Goal: Task Accomplishment & Management: Complete application form

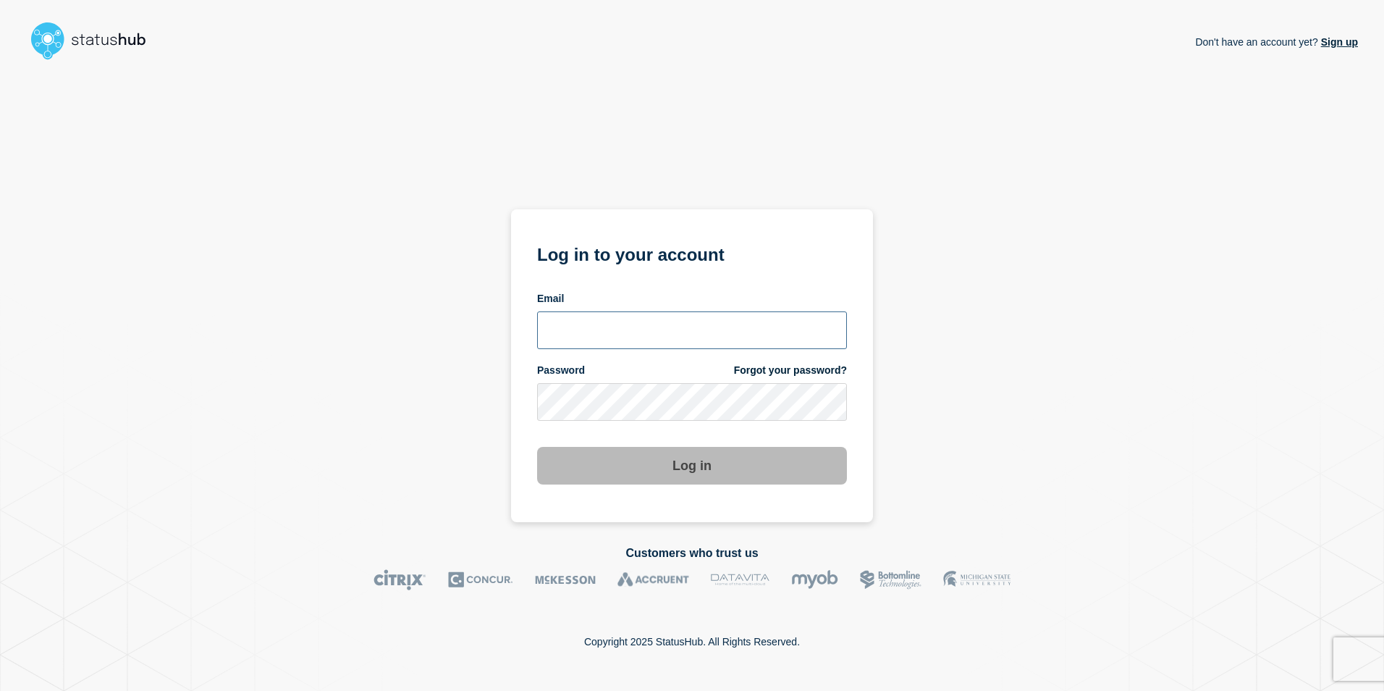
click at [606, 324] on input "email input" at bounding box center [692, 330] width 310 height 38
type input "[PERSON_NAME][EMAIL_ADDRESS][PERSON_NAME][DOMAIN_NAME]"
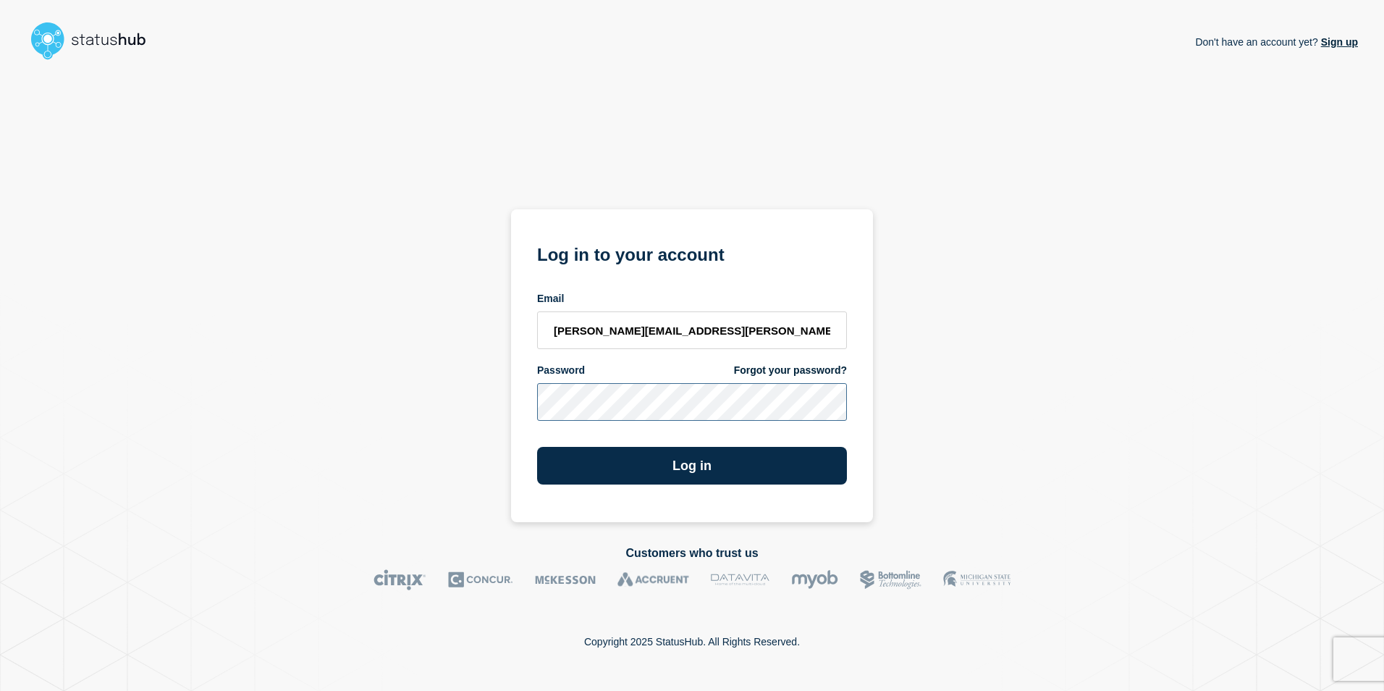
click at [537, 447] on button "Log in" at bounding box center [692, 466] width 310 height 38
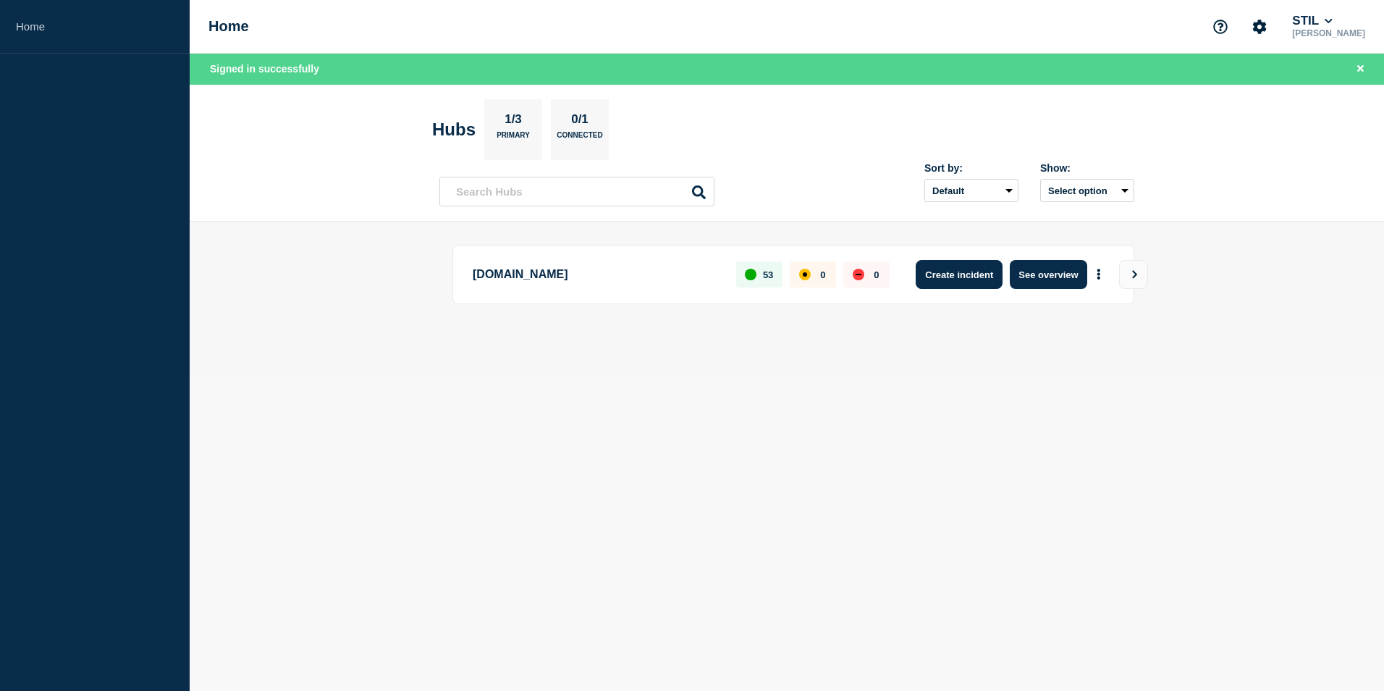
click at [979, 282] on button "Create incident" at bounding box center [959, 274] width 87 height 29
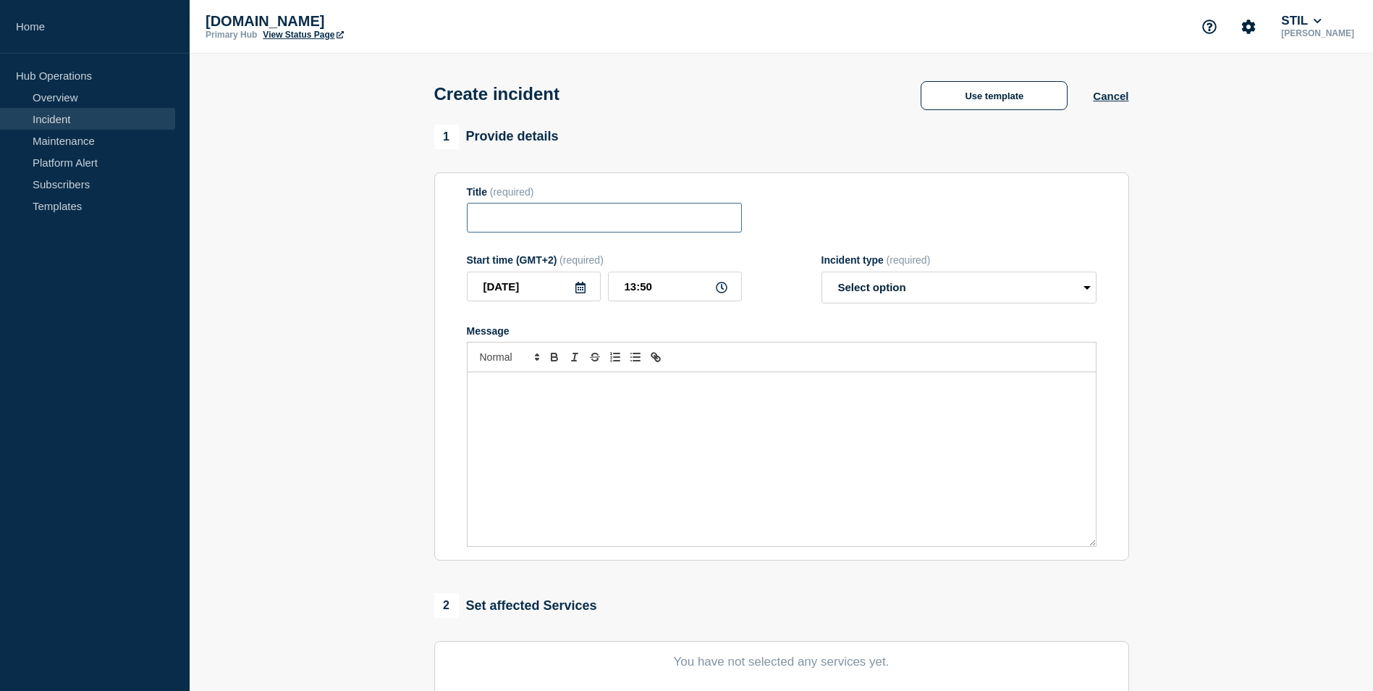
click at [544, 218] on input "Title" at bounding box center [604, 218] width 275 height 30
click at [514, 460] on div "Message" at bounding box center [782, 459] width 628 height 174
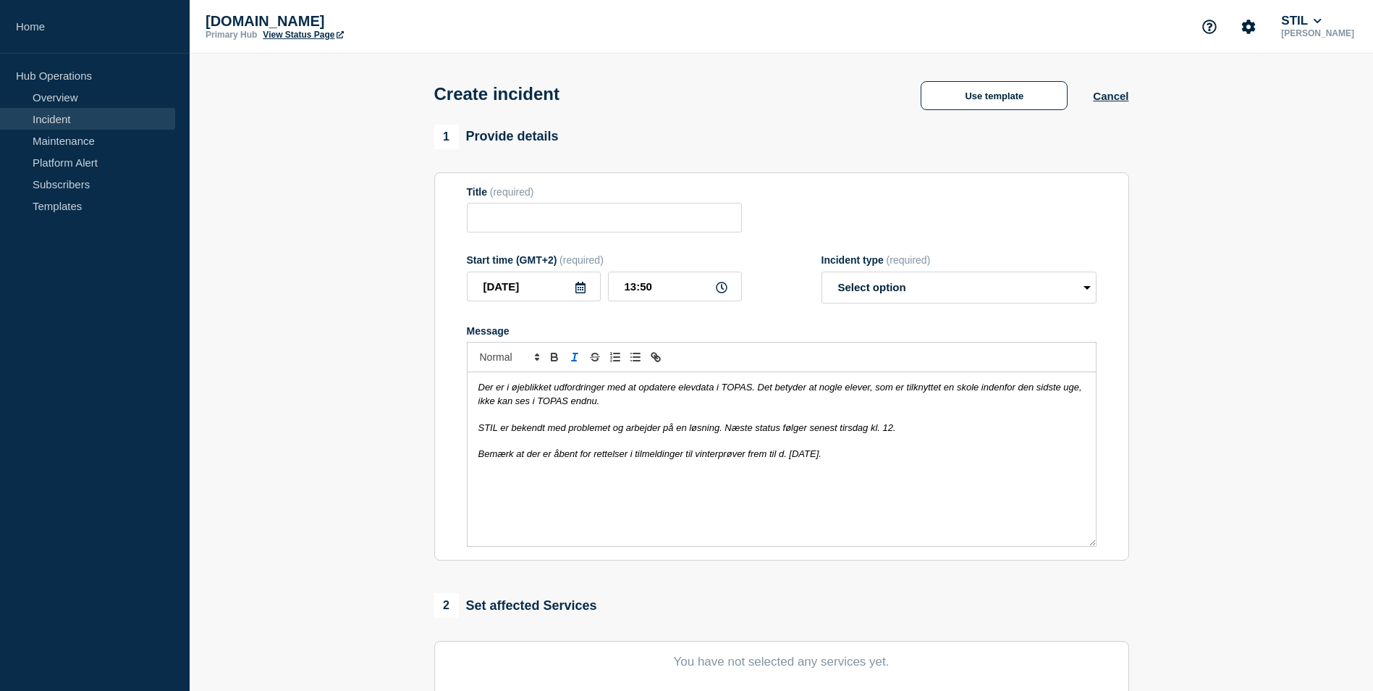
drag, startPoint x: 473, startPoint y: 392, endPoint x: 1019, endPoint y: 487, distance: 554.0
click at [1019, 487] on div "Der er i øjeblikket udfordringer med at opdatere elevdata i TOPAS. Det betyder …" at bounding box center [782, 459] width 628 height 174
click at [579, 361] on icon "Toggle italic text" at bounding box center [574, 356] width 13 height 13
click at [690, 479] on div "Der er i øjeblikket udfordringer med at opdatere elevdata i TOPAS. Det betyder …" at bounding box center [782, 459] width 628 height 174
click at [499, 219] on input "Title" at bounding box center [604, 218] width 275 height 30
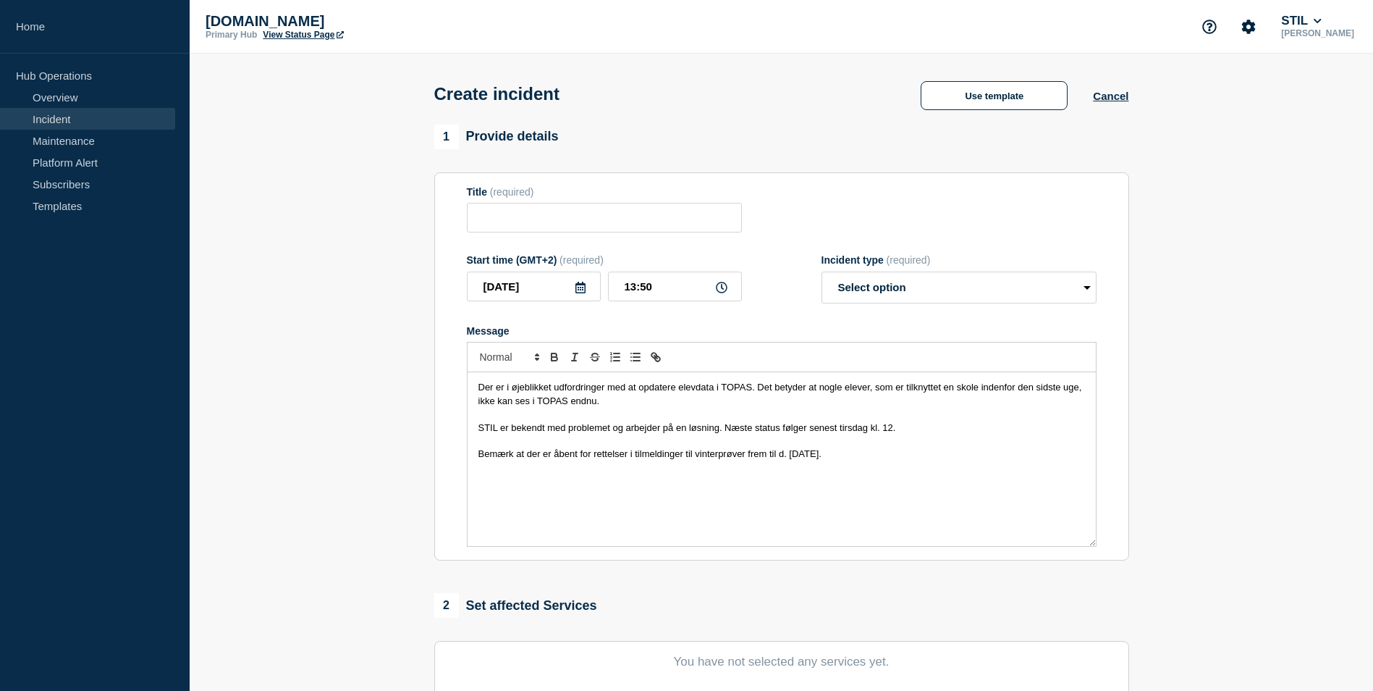
click at [916, 271] on div "Incident type (required) Select option Investigating Identified Monitoring" at bounding box center [959, 278] width 275 height 49
click at [911, 287] on select "Select option Investigating Identified Monitoring" at bounding box center [959, 287] width 275 height 32
select select "identified"
click at [822, 274] on select "Select option Investigating Identified Monitoring" at bounding box center [959, 287] width 275 height 32
click at [890, 452] on p "Bemærk at der er åbent for rettelser i tilmeldinger til vinterprøver frem til d…" at bounding box center [781, 453] width 607 height 13
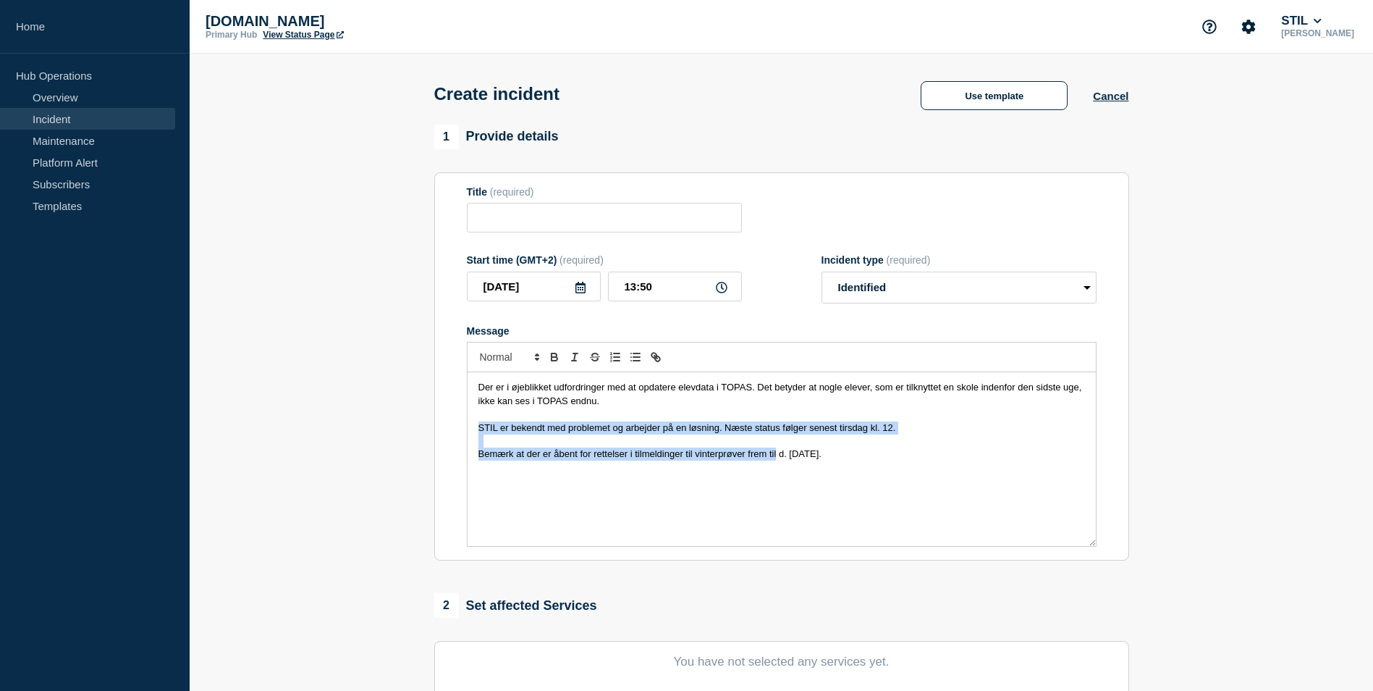
drag, startPoint x: 567, startPoint y: 423, endPoint x: 756, endPoint y: 499, distance: 204.3
click at [777, 468] on div "Der er i øjeblikket udfordringer med at opdatere elevdata i TOPAS. Det betyder …" at bounding box center [782, 459] width 628 height 174
click at [747, 505] on div "Der er i øjeblikket udfordringer med at opdatere elevdata i TOPAS. Det betyder …" at bounding box center [782, 459] width 628 height 174
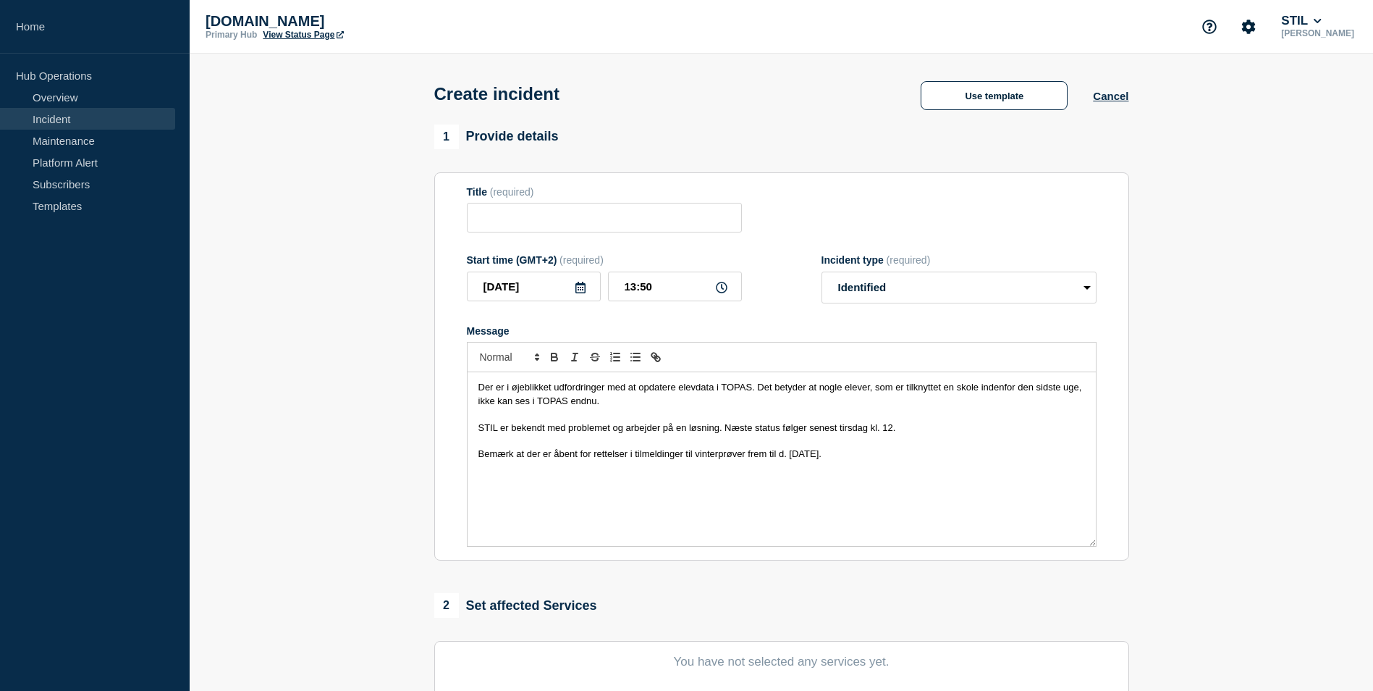
click at [505, 484] on div "Der er i øjeblikket udfordringer med at opdatere elevdata i TOPAS. Det betyder …" at bounding box center [782, 459] width 628 height 174
click at [555, 484] on div "Der er i øjeblikket udfordringer med at opdatere elevdata i TOPAS. Det betyder …" at bounding box center [782, 459] width 628 height 174
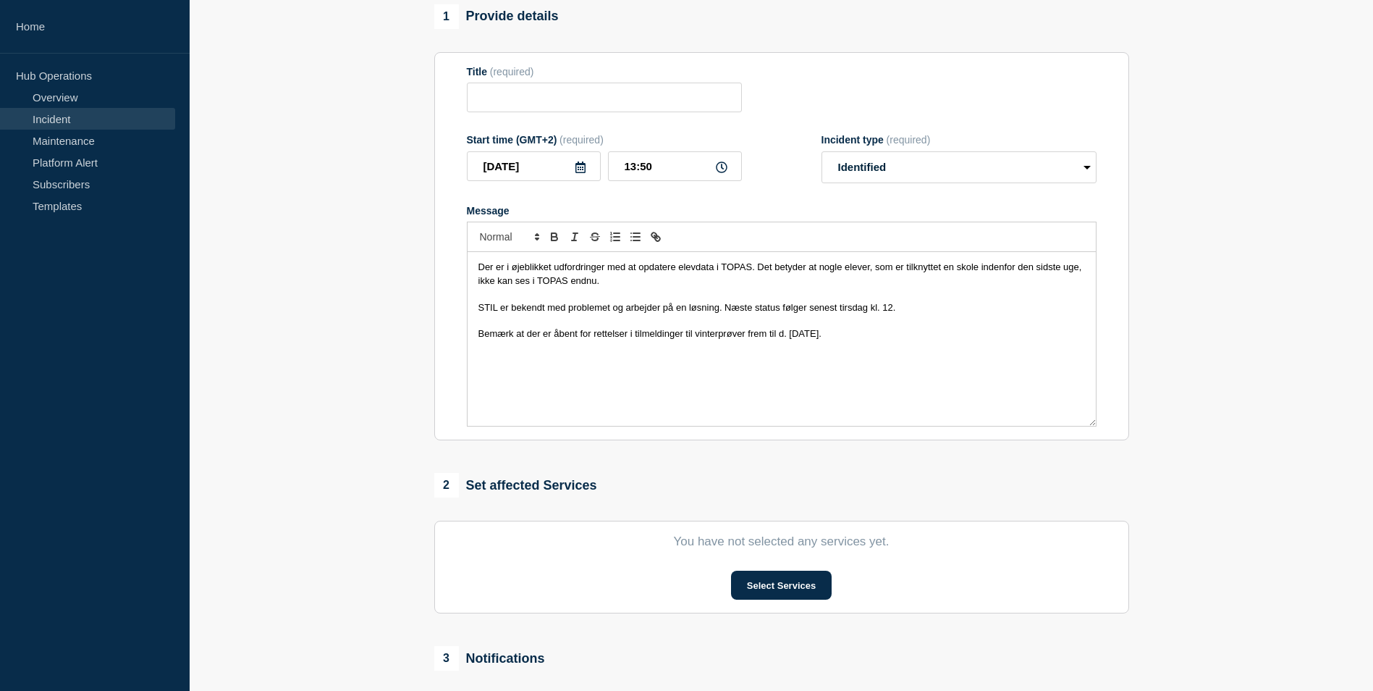
scroll to position [145, 0]
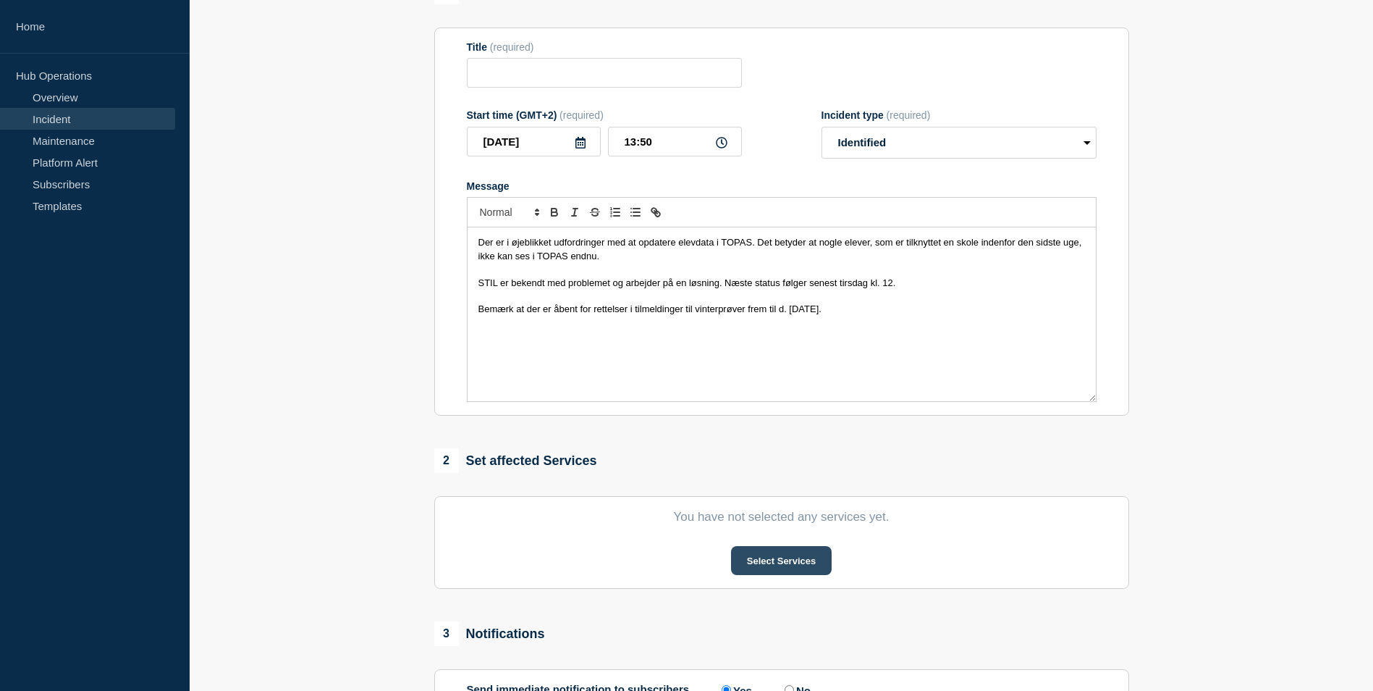
click at [772, 564] on button "Select Services" at bounding box center [781, 560] width 101 height 29
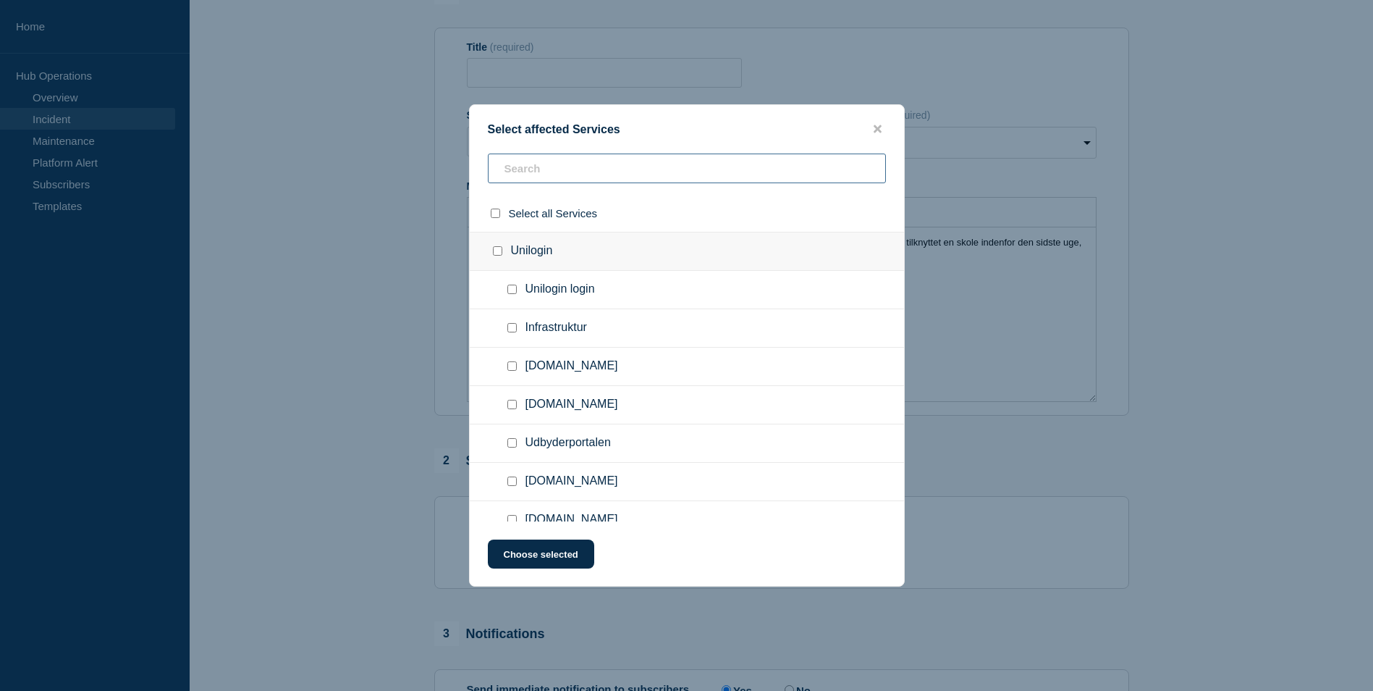
click at [640, 158] on input "text" at bounding box center [687, 168] width 398 height 30
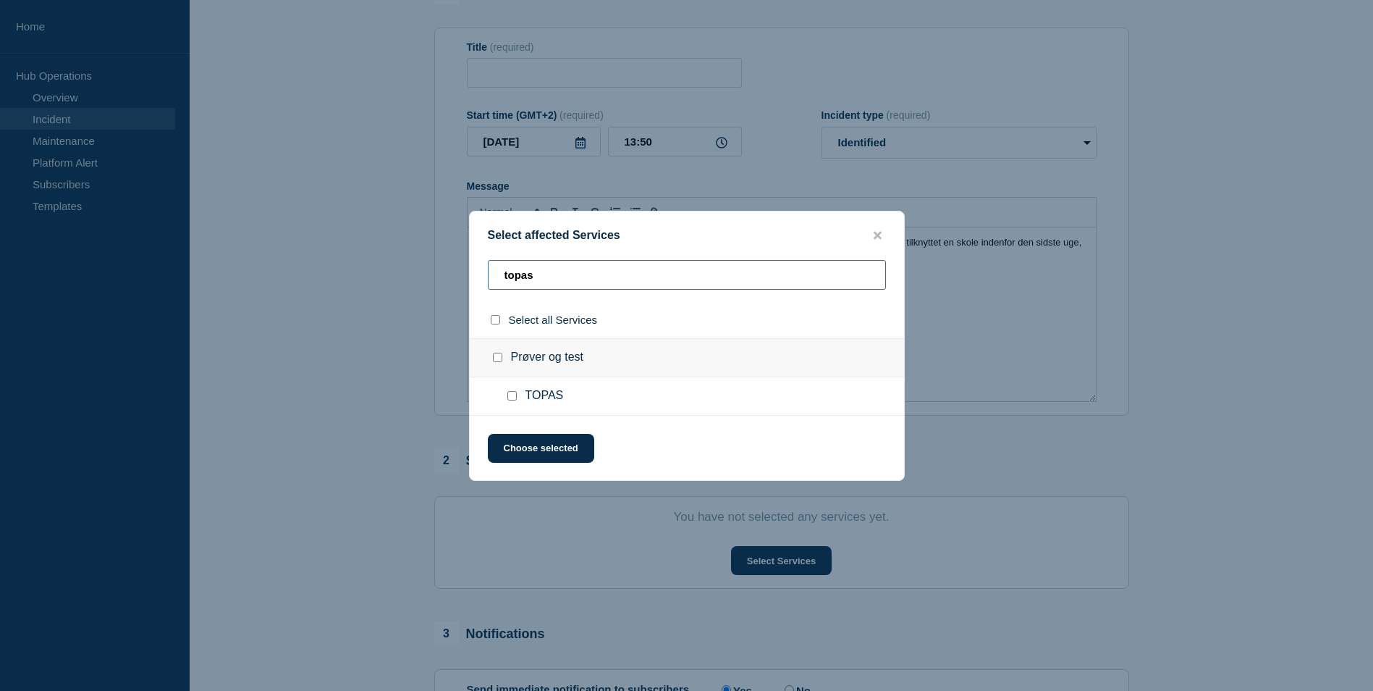
type input "topas"
click at [545, 402] on span "TOPAS" at bounding box center [545, 396] width 38 height 14
click at [513, 394] on input "TOPAS checkbox" at bounding box center [511, 395] width 9 height 9
checkbox input "true"
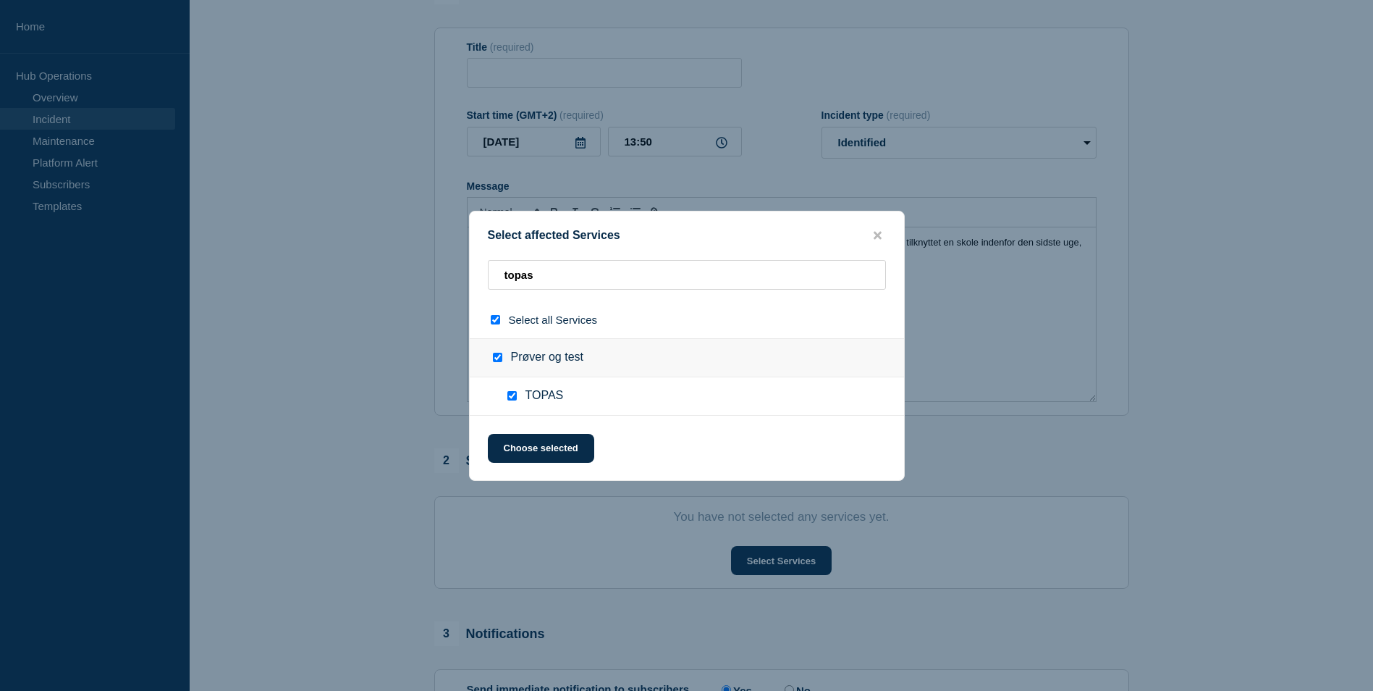
checkbox input "true"
click at [538, 454] on button "Choose selected" at bounding box center [541, 448] width 106 height 29
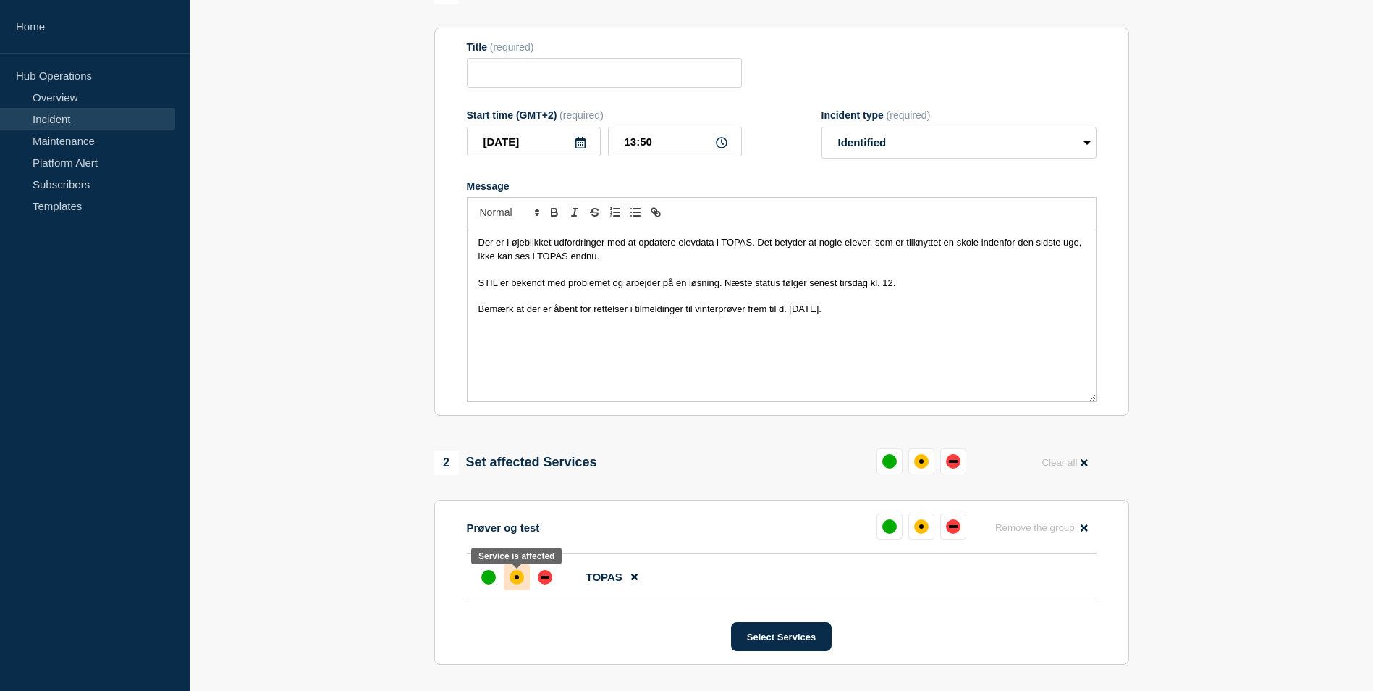
click at [518, 583] on div "affected" at bounding box center [517, 577] width 14 height 14
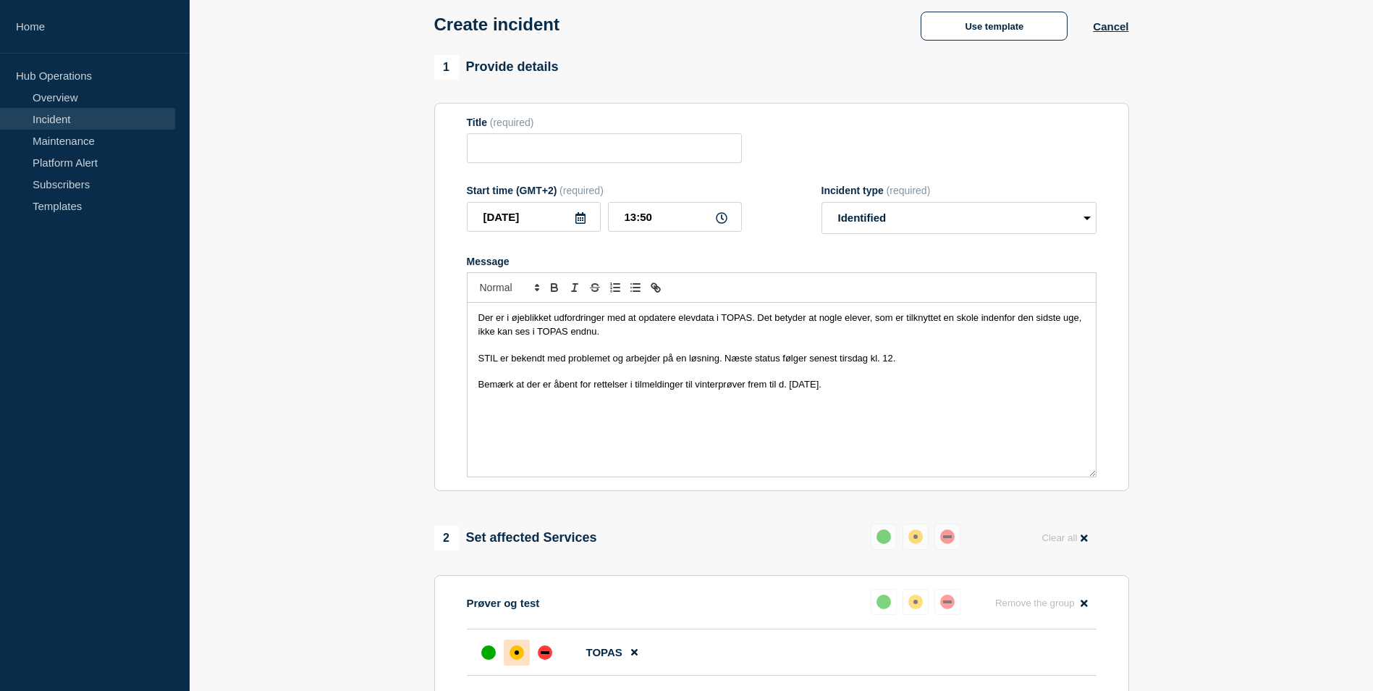
scroll to position [0, 0]
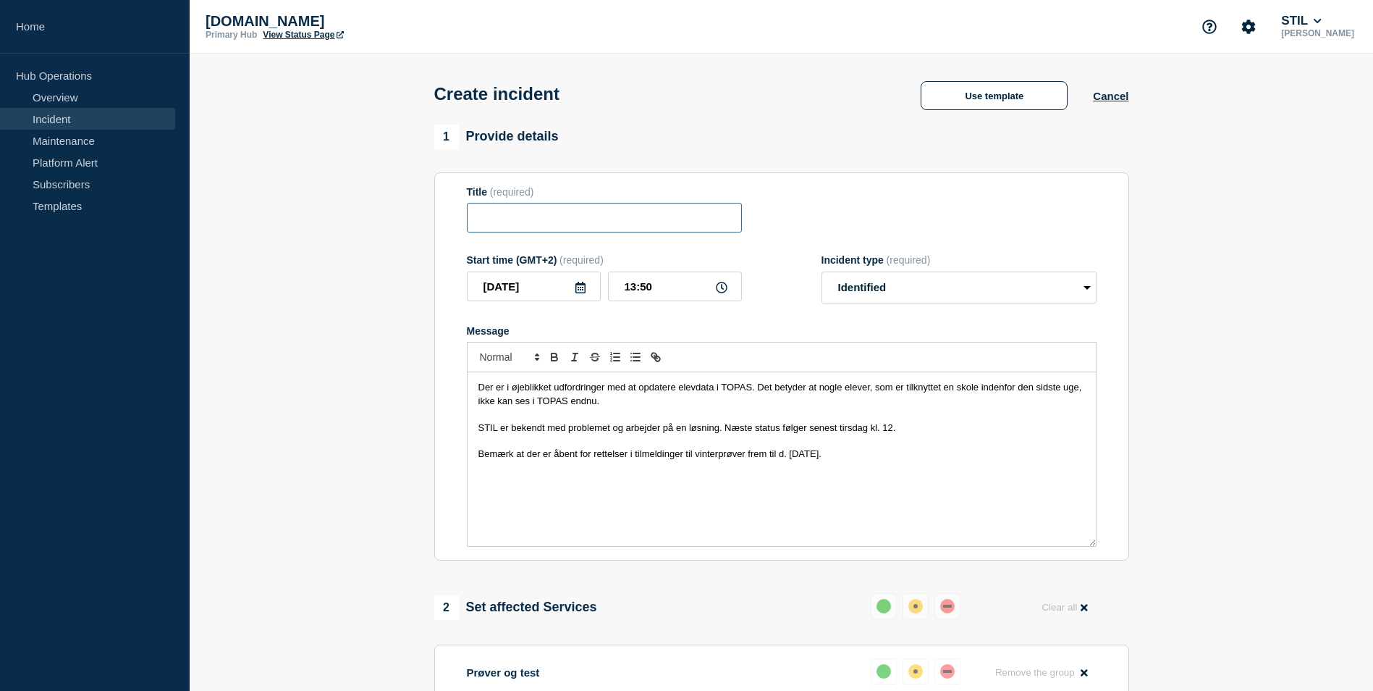
click at [535, 216] on input "Title" at bounding box center [604, 218] width 275 height 30
click at [619, 221] on input "Title" at bounding box center [604, 218] width 275 height 30
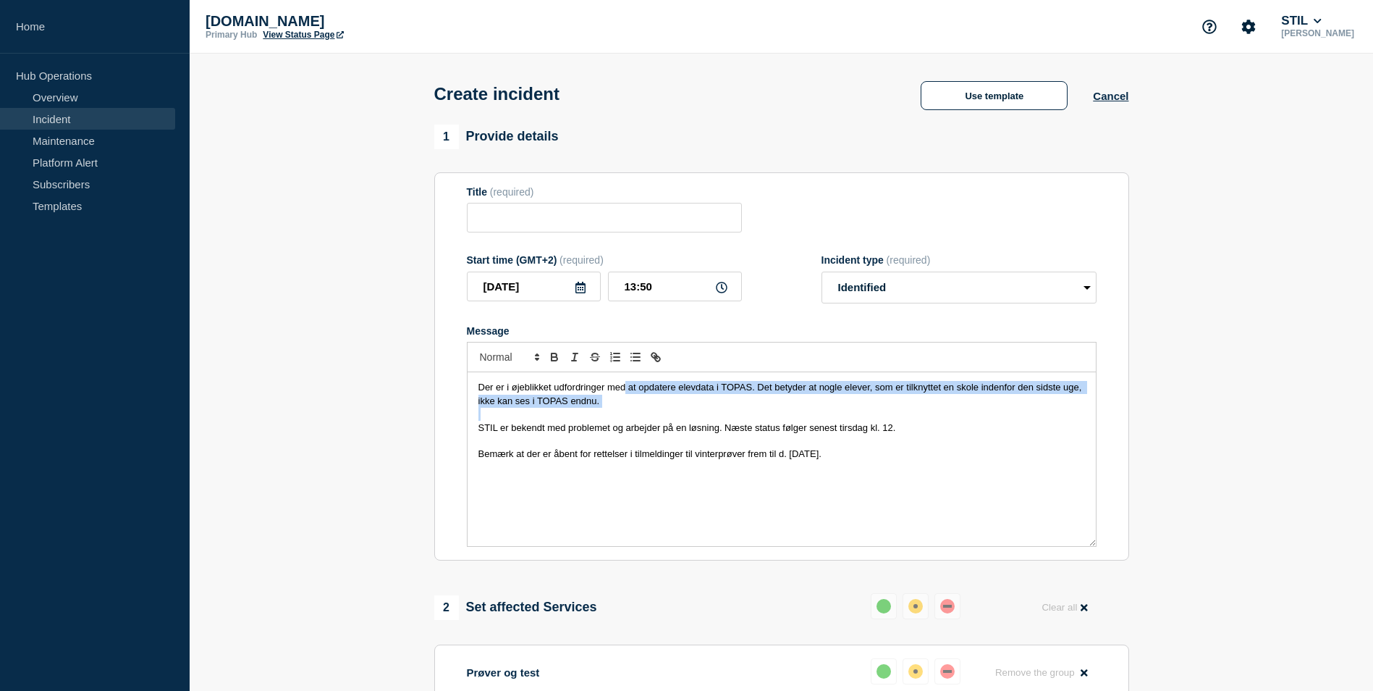
drag, startPoint x: 628, startPoint y: 385, endPoint x: 689, endPoint y: 415, distance: 68.3
click at [689, 415] on div "Der er i øjeblikket udfordringer med at opdatere elevdata i TOPAS. Det betyder …" at bounding box center [782, 459] width 628 height 174
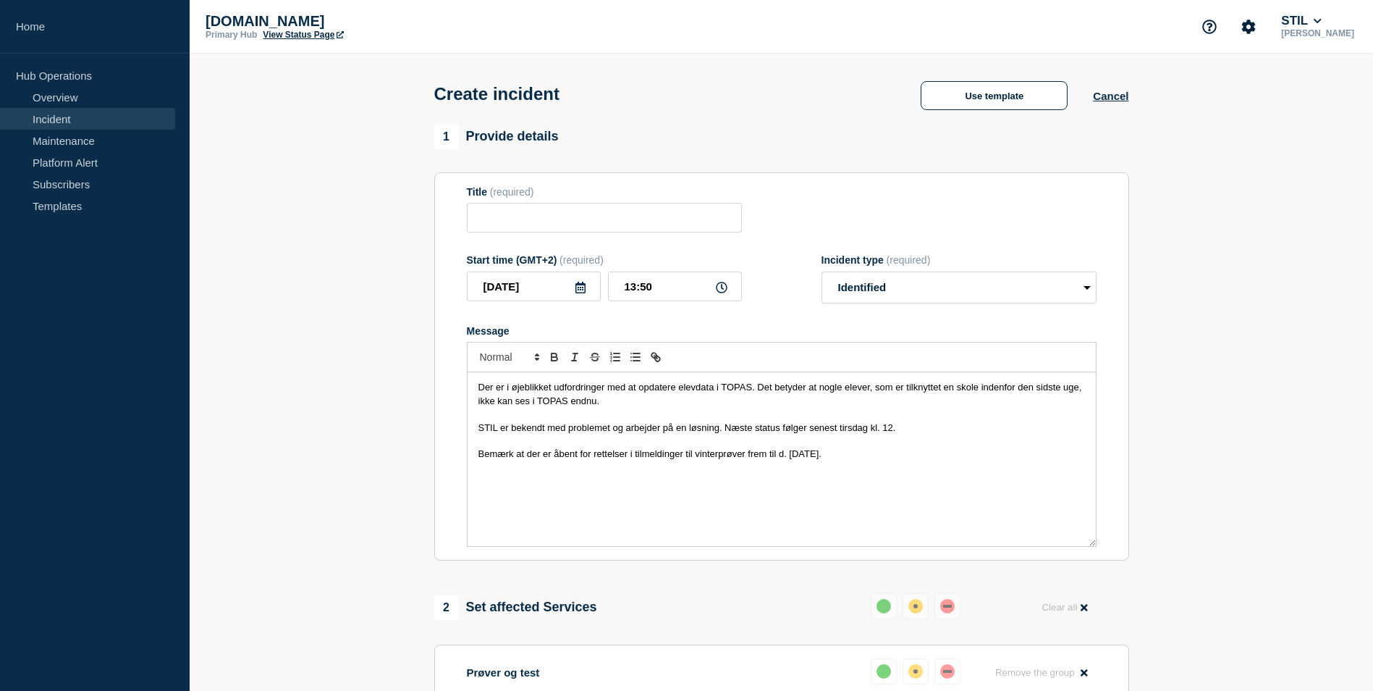
click at [626, 441] on p "Message" at bounding box center [781, 440] width 607 height 13
click at [806, 391] on span "Der er i øjeblikket udfordringer med at opdatere elevdata i TOPAS. Det betyder …" at bounding box center [781, 393] width 607 height 24
click at [881, 402] on p "Der er i øjeblikket udfordringer med at opdatere elevdata i TOPAS. Det betyder …" at bounding box center [781, 394] width 607 height 27
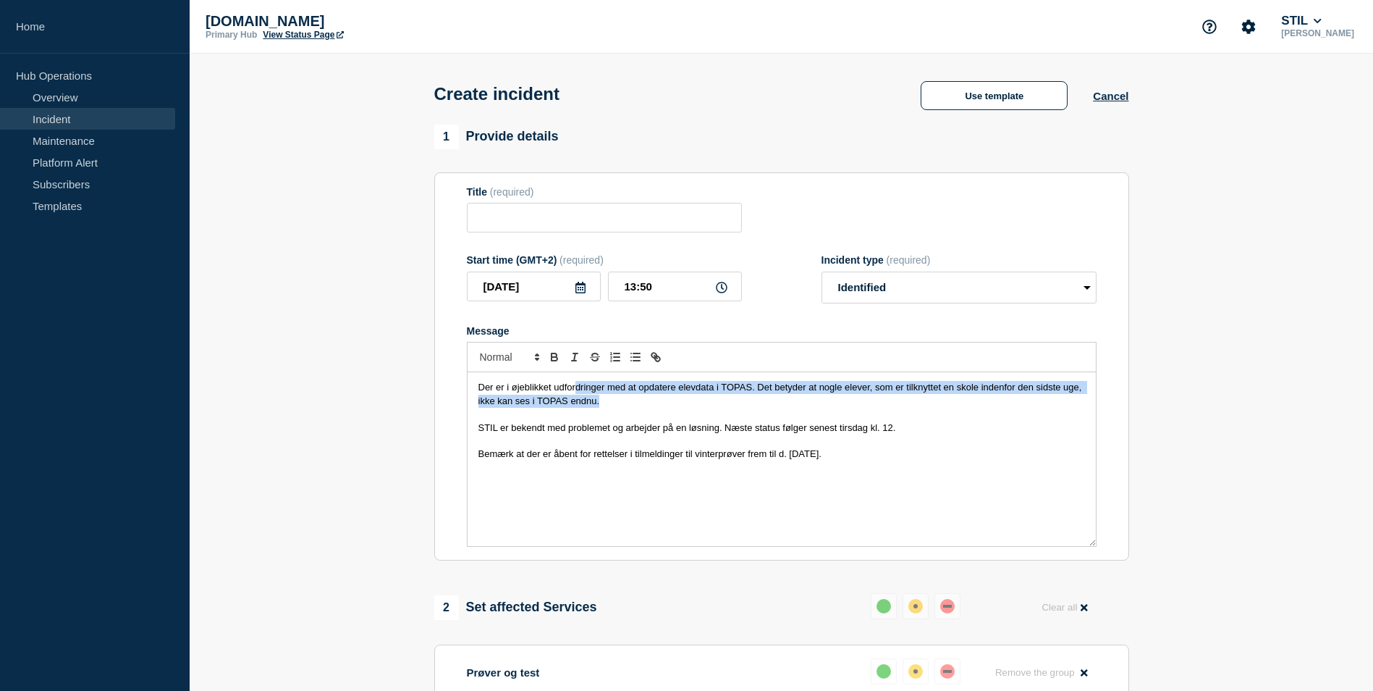
drag, startPoint x: 575, startPoint y: 392, endPoint x: 636, endPoint y: 413, distance: 63.9
click at [622, 408] on p "Der er i øjeblikket udfordringer med at opdatere elevdata i TOPAS. Det betyder …" at bounding box center [781, 394] width 607 height 27
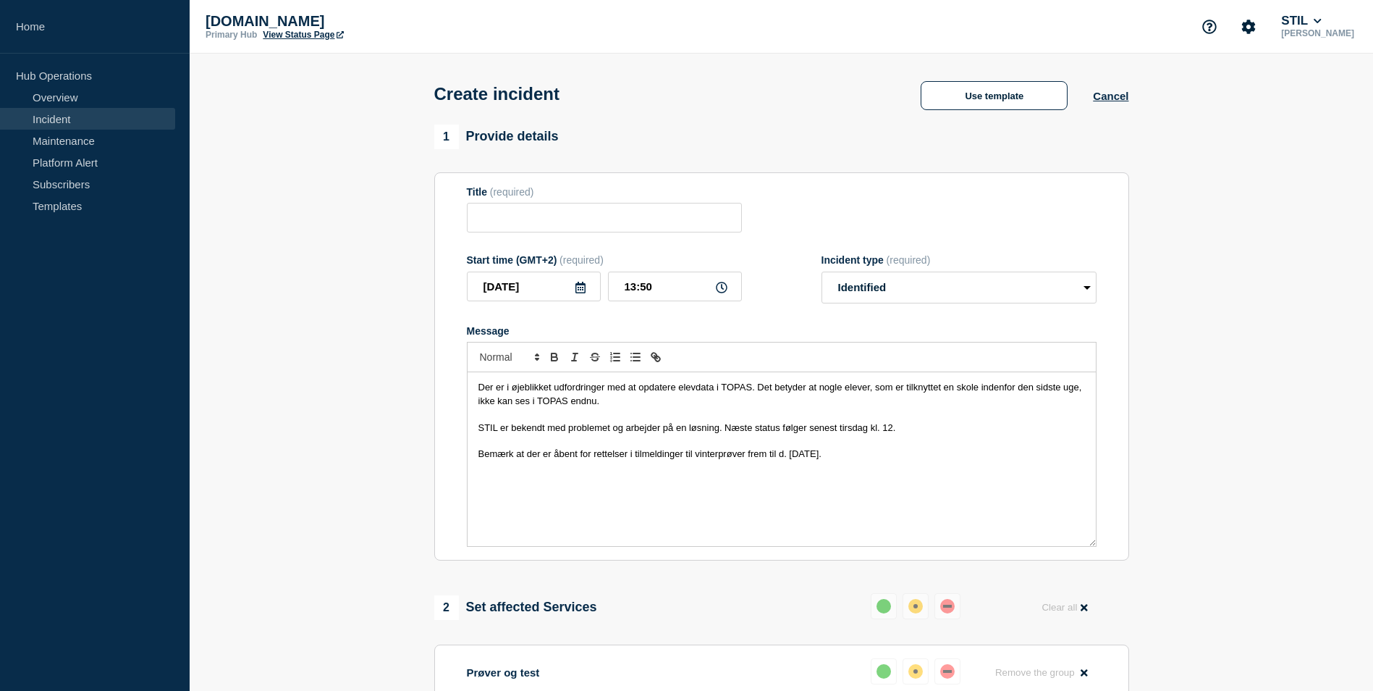
click at [632, 414] on p "Message" at bounding box center [781, 414] width 607 height 13
click at [590, 405] on span "Der er i øjeblikket udfordringer med at opdatere elevdata i TOPAS. Det betyder …" at bounding box center [781, 393] width 607 height 24
drag, startPoint x: 583, startPoint y: 407, endPoint x: 477, endPoint y: 411, distance: 106.5
click at [477, 411] on div "Der er i øjeblikket udfordringer med at opdatere elevdata i TOPAS. Det betyder …" at bounding box center [782, 459] width 628 height 174
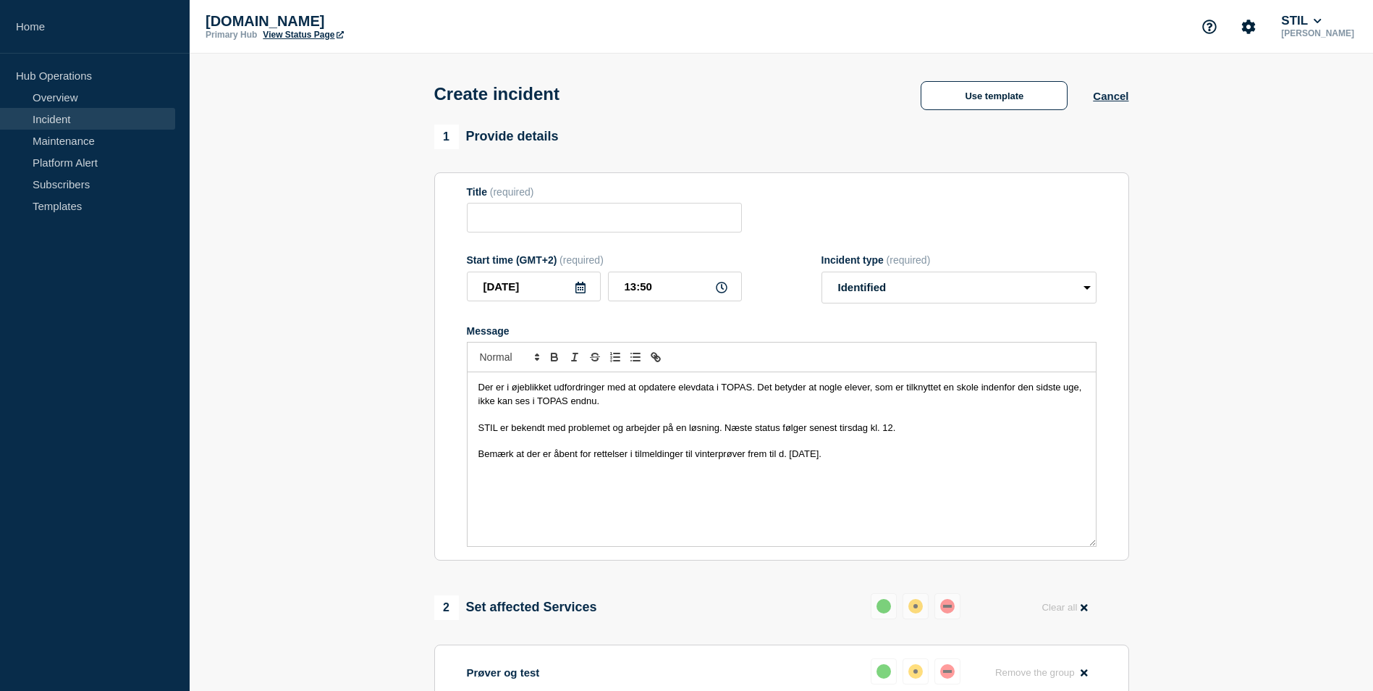
click at [584, 402] on span "Der er i øjeblikket udfordringer med at opdatere elevdata i TOPAS. Det betyder …" at bounding box center [781, 393] width 607 height 24
click at [635, 405] on p "Der er i øjeblikket udfordringer med at opdatere elevdata i TOPAS. Det betyder …" at bounding box center [781, 394] width 607 height 27
click at [514, 221] on input "Title" at bounding box center [604, 218] width 275 height 30
type input "TOPAS -"
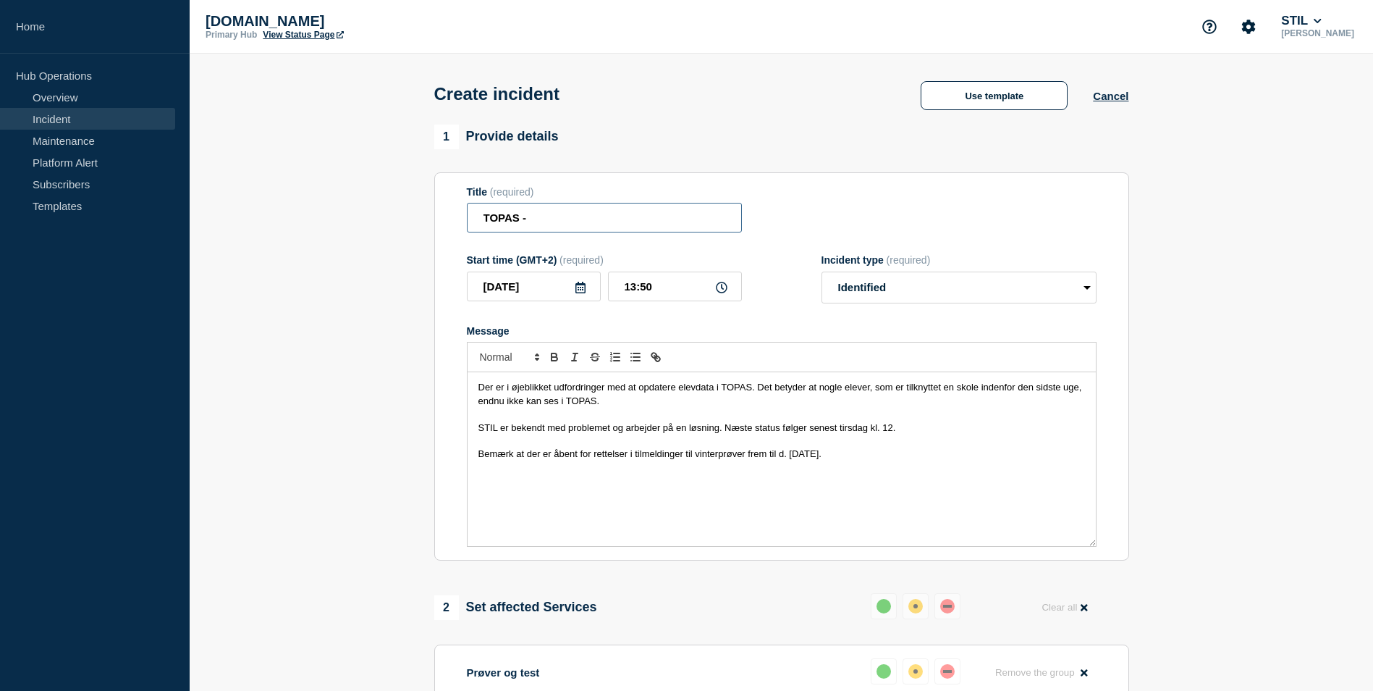
drag, startPoint x: 547, startPoint y: 219, endPoint x: 387, endPoint y: 219, distance: 159.3
click at [387, 219] on section "1 Provide details Title (required) TOPAS - Start time (GMT+2) (required) 2025-1…" at bounding box center [782, 577] width 1184 height 905
type input "U"
click at [646, 379] on div "Der er i øjeblikket udfordringer med at opdatere elevdata i TOPAS. Det betyder …" at bounding box center [782, 459] width 628 height 174
click at [584, 225] on input "TOPAS - udfordringer med opdatering af elevdata" at bounding box center [604, 218] width 275 height 30
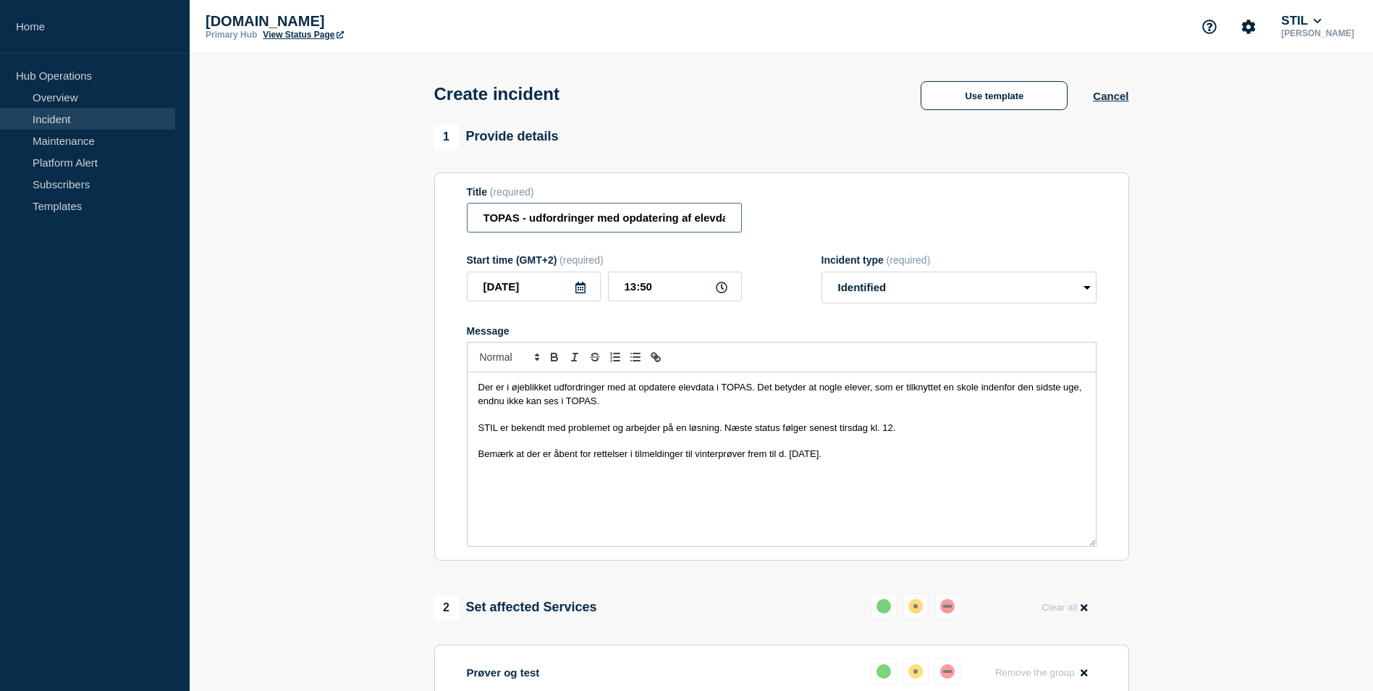
click at [584, 225] on input "TOPAS - udfordringer med opdatering af elevdata" at bounding box center [604, 218] width 275 height 30
click at [581, 222] on input "TOPAS - udfordringer med opdatering af elevdata" at bounding box center [604, 218] width 275 height 30
click at [528, 224] on input "TOPAS - udfordringer med opdatering af elevdata" at bounding box center [604, 218] width 275 height 30
drag, startPoint x: 529, startPoint y: 222, endPoint x: 622, endPoint y: 225, distance: 92.7
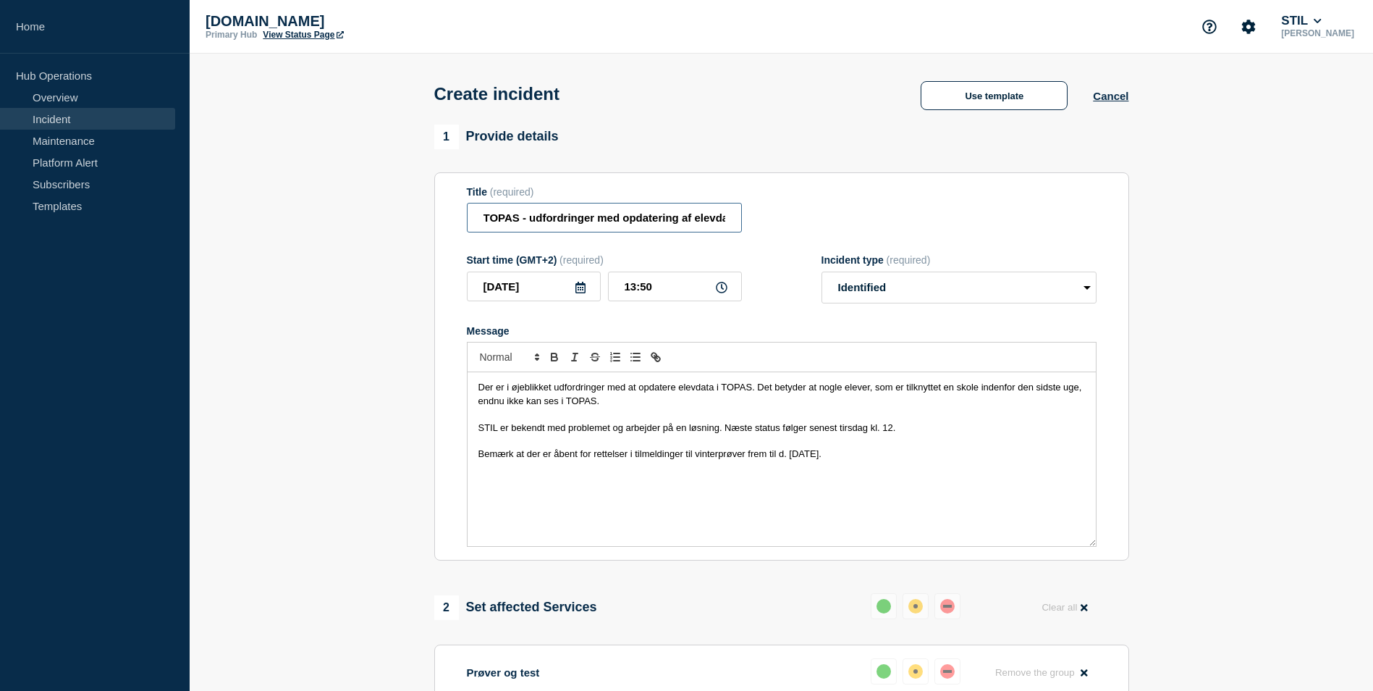
click at [622, 225] on input "TOPAS - udfordringer med opdatering af elevdata" at bounding box center [604, 218] width 275 height 30
drag, startPoint x: 530, startPoint y: 222, endPoint x: 601, endPoint y: 228, distance: 71.2
click at [601, 228] on input "TOPAS - opdatering af elevdata" at bounding box center [604, 218] width 275 height 30
click at [663, 227] on input "TOPAS - opdatering af elevdata" at bounding box center [604, 218] width 275 height 30
click at [531, 224] on input "TOPAS - opdatering af elevdata" at bounding box center [604, 218] width 275 height 30
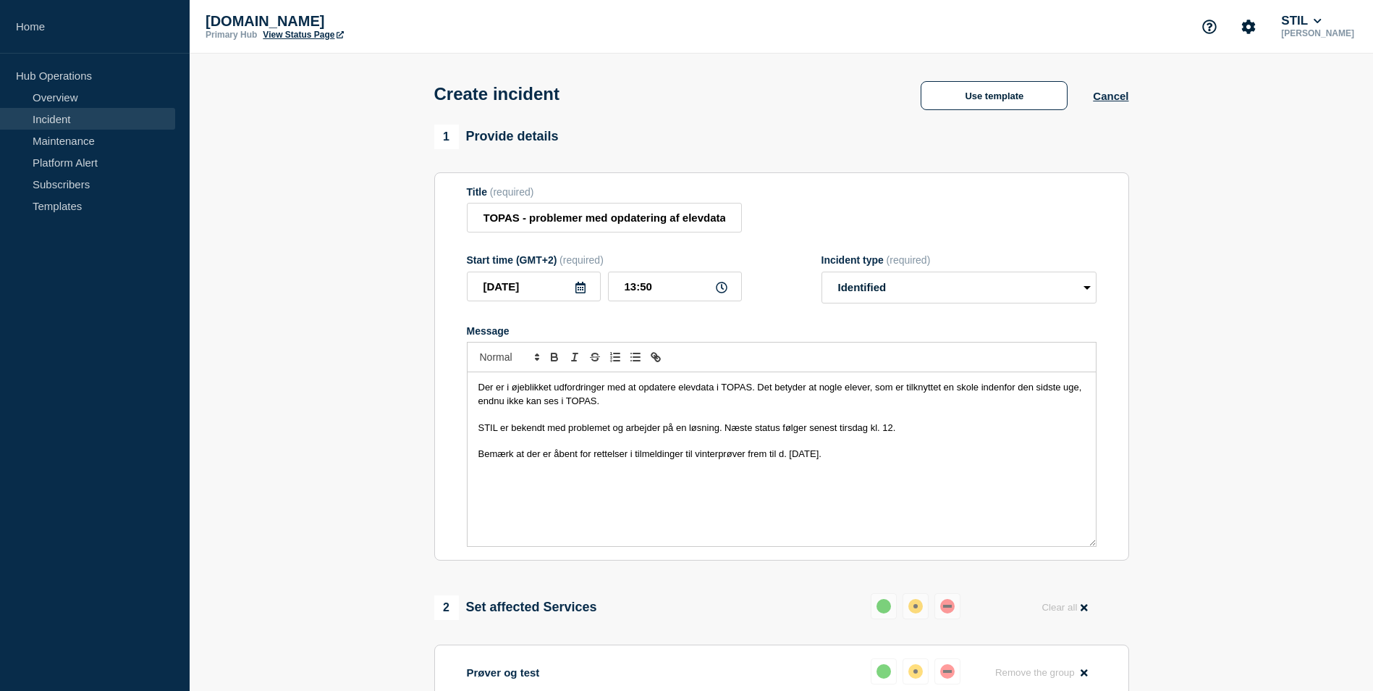
click at [637, 433] on span "STIL er bekendt med problemet og arbejder på en løsning. Næste status følger se…" at bounding box center [687, 427] width 418 height 11
click at [534, 225] on input "TOPAS - problemer med opdatering af elevdata" at bounding box center [604, 218] width 275 height 30
click at [544, 216] on input "TOPAS - problemer med opdatering af elevdata" at bounding box center [604, 218] width 275 height 30
type input "Udfordringer med opdatering af elevdata i TOPAS"
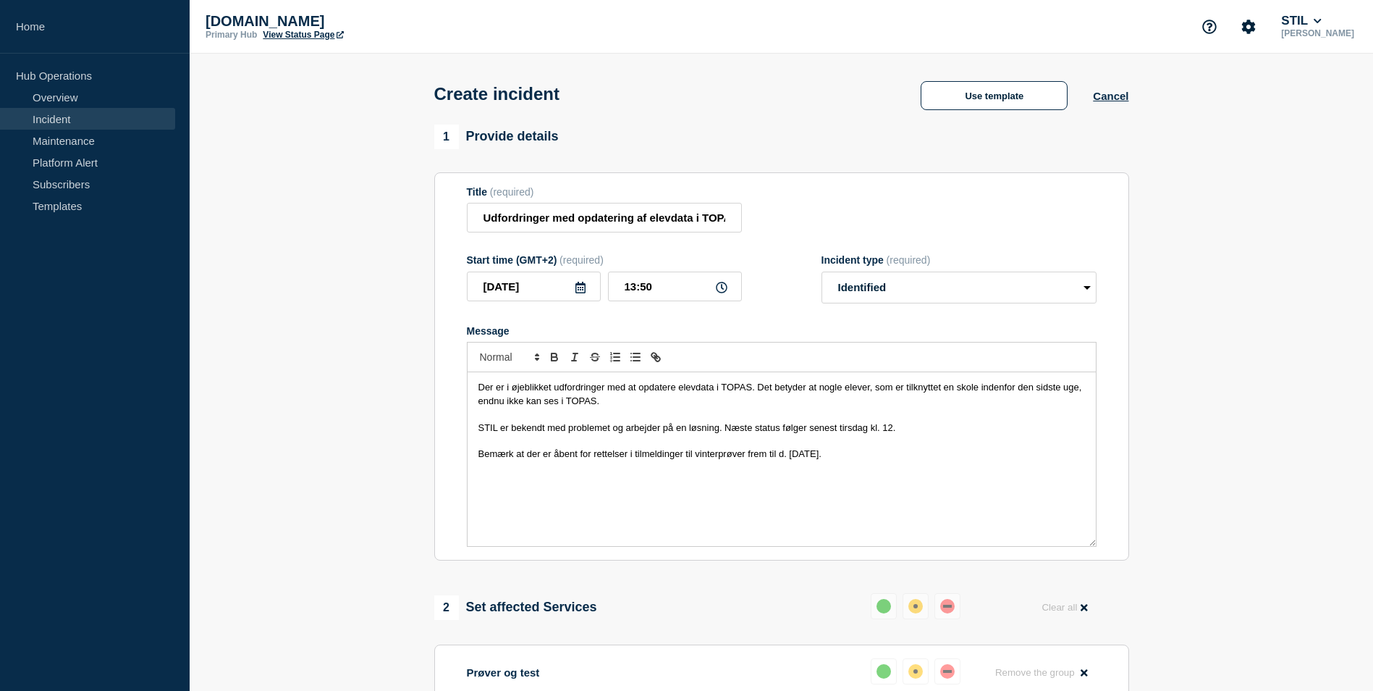
click at [623, 430] on span "STIL er bekendt med problemet og arbejder på en løsning. Næste status følger se…" at bounding box center [687, 427] width 418 height 11
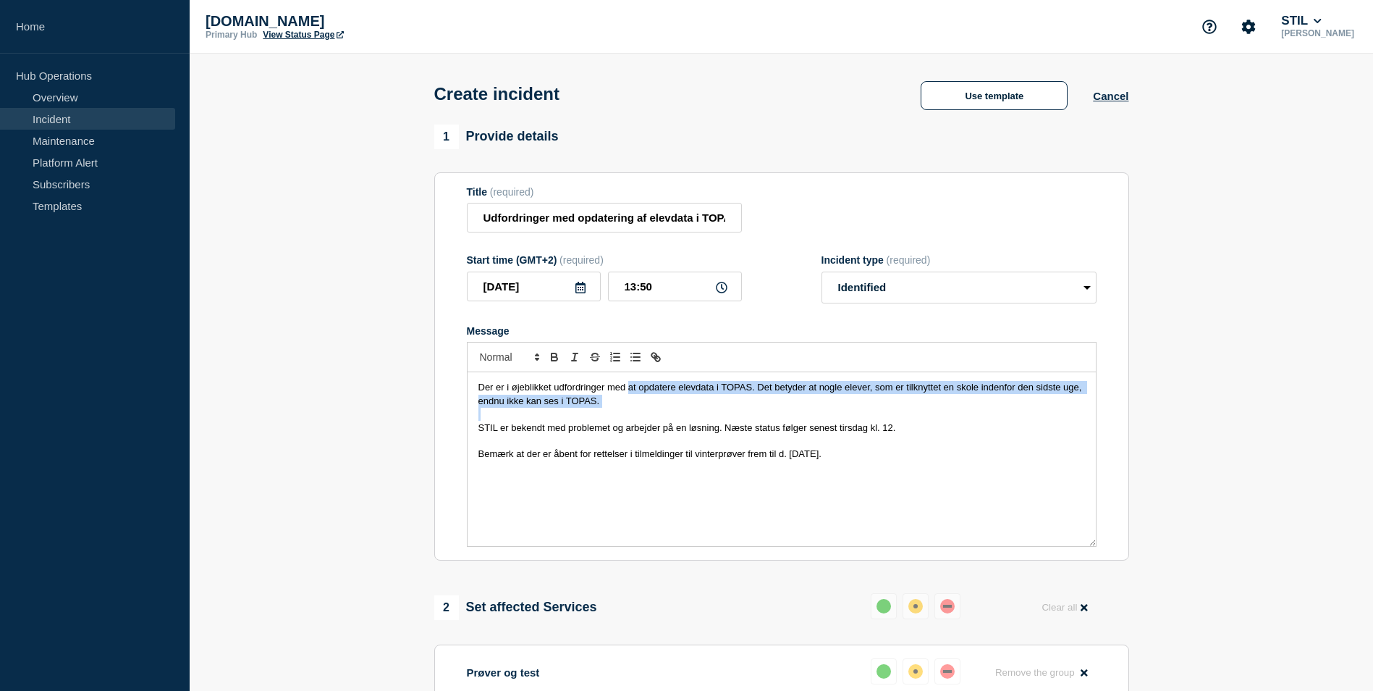
drag, startPoint x: 630, startPoint y: 389, endPoint x: 660, endPoint y: 414, distance: 39.1
click at [660, 414] on div "Der er i øjeblikket udfordringer med at opdatere elevdata i TOPAS. Det betyder …" at bounding box center [782, 459] width 628 height 174
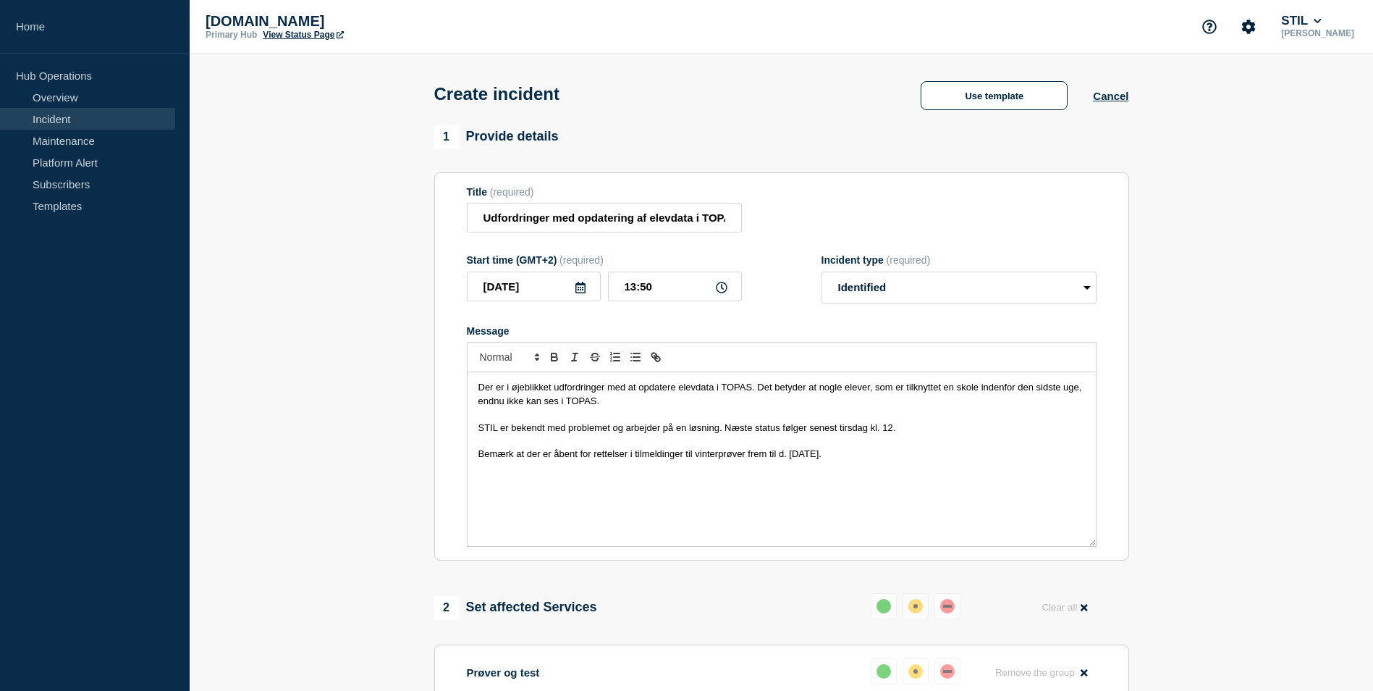
click at [599, 428] on span "STIL er bekendt med problemet og arbejder på en løsning. Næste status følger se…" at bounding box center [687, 427] width 418 height 11
drag, startPoint x: 757, startPoint y: 390, endPoint x: 801, endPoint y: 410, distance: 48.3
click at [801, 408] on p "Der er i øjeblikket udfordringer med at opdatere elevdata i TOPAS. Det betyder …" at bounding box center [781, 394] width 607 height 27
click at [779, 417] on p "Message" at bounding box center [781, 414] width 607 height 13
click at [843, 393] on span "Der er i øjeblikket udfordringer med at opdatere elevdata i TOPAS. Det betyder …" at bounding box center [781, 393] width 607 height 24
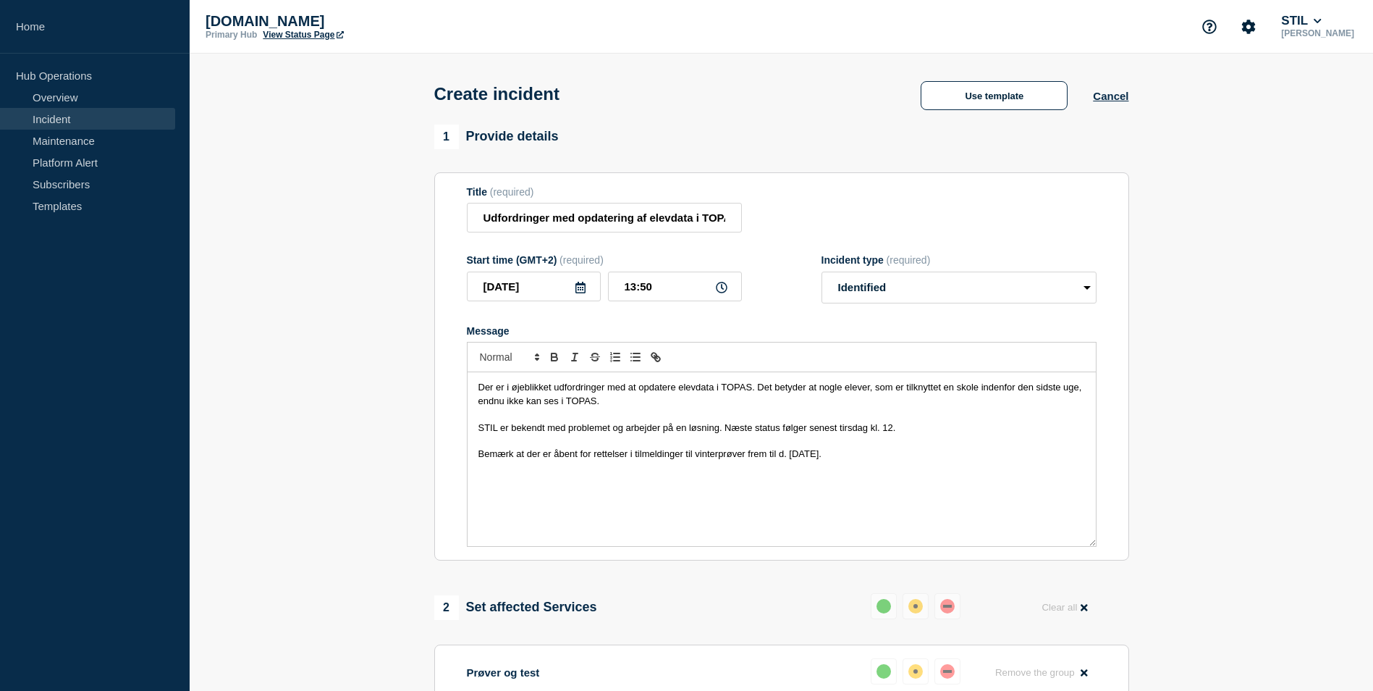
click at [851, 411] on p "Message" at bounding box center [781, 414] width 607 height 13
drag, startPoint x: 919, startPoint y: 384, endPoint x: 940, endPoint y: 409, distance: 32.9
click at [940, 409] on div "Der er i øjeblikket udfordringer med at opdatere elevdata i TOPAS. Det betyder …" at bounding box center [782, 459] width 628 height 174
click at [896, 421] on p "Message" at bounding box center [781, 414] width 607 height 13
click at [900, 387] on span "Der er i øjeblikket udfordringer med at opdatere elevdata i TOPAS. Det betyder …" at bounding box center [781, 393] width 607 height 24
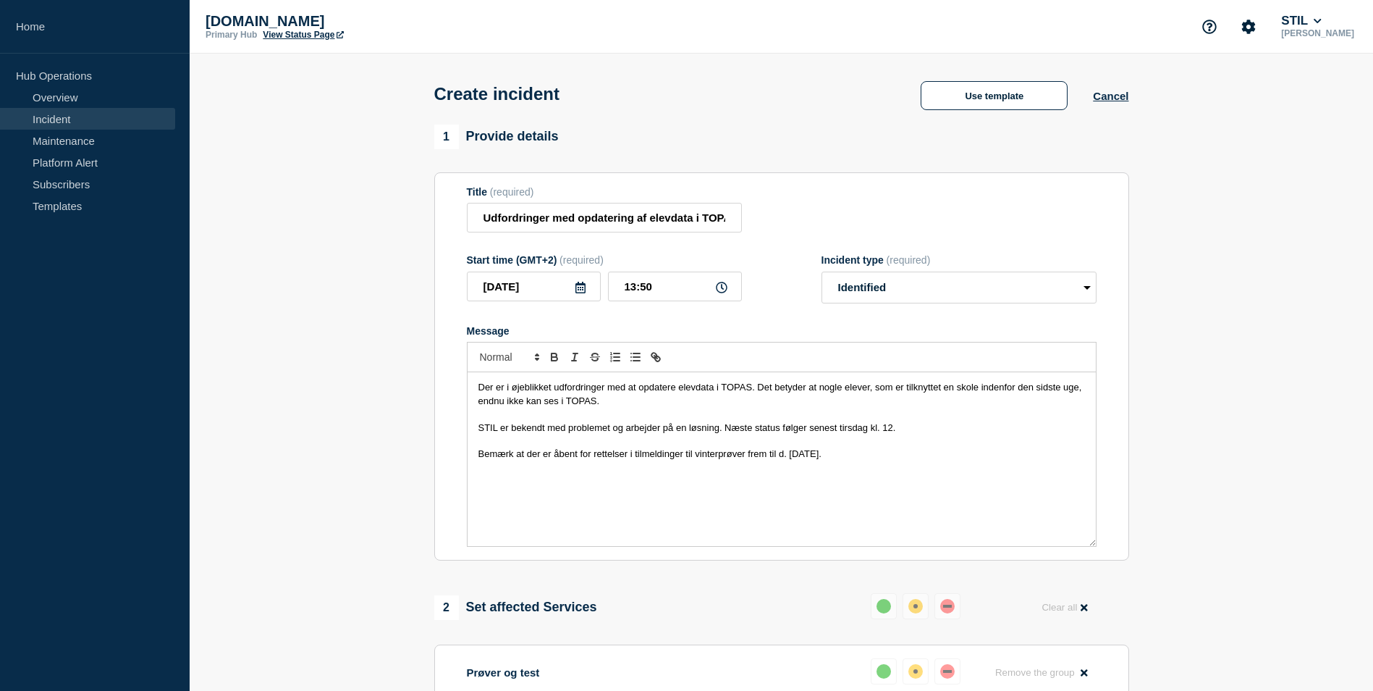
click at [896, 387] on span "Der er i øjeblikket udfordringer med at opdatere elevdata i TOPAS. Det betyder …" at bounding box center [781, 393] width 607 height 24
drag, startPoint x: 583, startPoint y: 409, endPoint x: 608, endPoint y: 447, distance: 45.4
click at [611, 426] on div "Der er i øjeblikket udfordringer med at opdatere elevdata i TOPAS. Det betyder …" at bounding box center [782, 459] width 628 height 174
click at [588, 452] on span "Bemærk at der er åbent for rettelser i tilmeldinger til vinterprøver frem til d…" at bounding box center [649, 453] width 343 height 11
click at [599, 428] on span "STIL er bekendt med problemet og arbejder på en løsning. Næste status følger se…" at bounding box center [687, 427] width 418 height 11
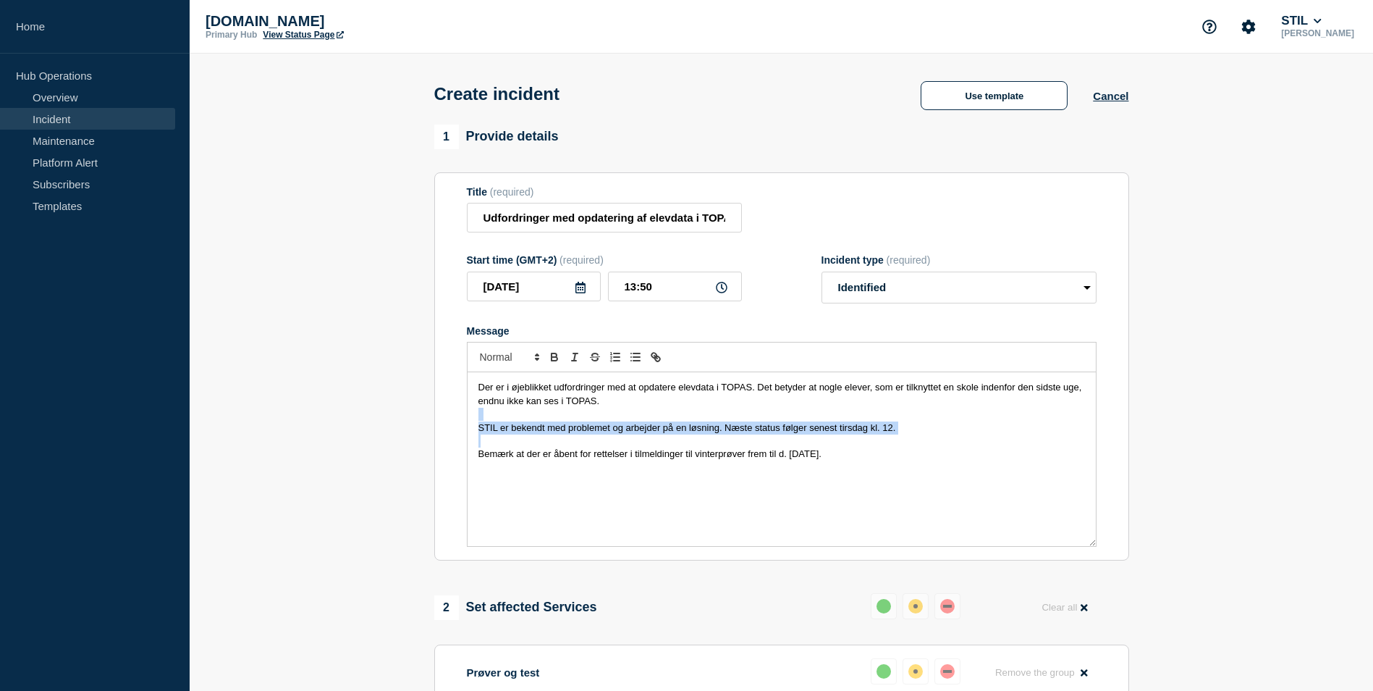
drag, startPoint x: 689, startPoint y: 408, endPoint x: 765, endPoint y: 444, distance: 83.9
click at [762, 443] on div "Der er i øjeblikket udfordringer med at opdatere elevdata i TOPAS. Det betyder …" at bounding box center [782, 459] width 628 height 174
click at [714, 447] on p "Message" at bounding box center [781, 440] width 607 height 13
click at [717, 433] on span "STIL er bekendt med problemet og arbejder på en løsning. Næste status følger se…" at bounding box center [687, 427] width 418 height 11
click at [902, 455] on p "Bemærk at der er åbent for rettelser i tilmeldinger til vinterprøver frem til d…" at bounding box center [781, 453] width 607 height 13
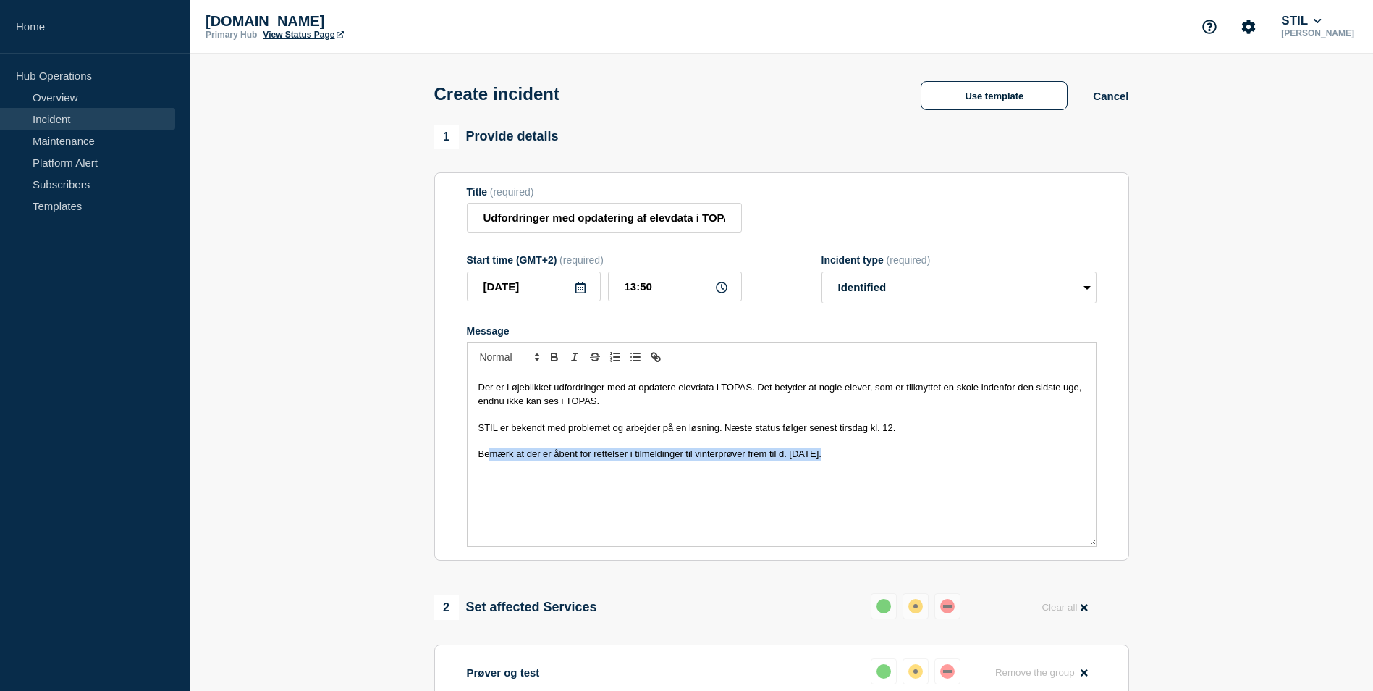
drag, startPoint x: 490, startPoint y: 457, endPoint x: 778, endPoint y: 503, distance: 291.8
click at [825, 478] on div "Der er i øjeblikket udfordringer med at opdatere elevdata i TOPAS. Det betyder …" at bounding box center [782, 459] width 628 height 174
click at [737, 510] on div "Der er i øjeblikket udfordringer med at opdatere elevdata i TOPAS. Det betyder …" at bounding box center [782, 459] width 628 height 174
click at [914, 460] on p "Bemærk at der er åbent for rettelser i tilmeldinger til vinterprøver frem til d…" at bounding box center [781, 453] width 607 height 13
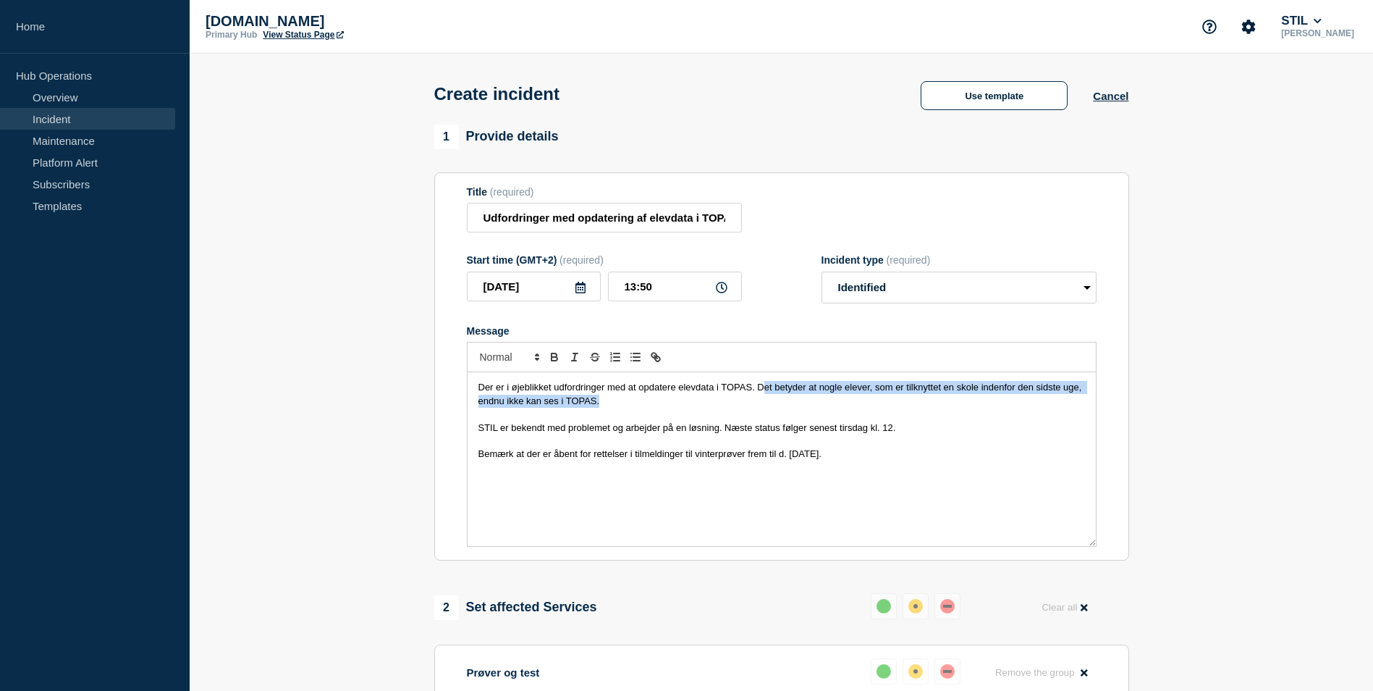
drag, startPoint x: 762, startPoint y: 385, endPoint x: 787, endPoint y: 406, distance: 32.3
click at [787, 406] on p "Der er i øjeblikket udfordringer med at opdatere elevdata i TOPAS. Det betyder …" at bounding box center [781, 394] width 607 height 27
click at [748, 411] on p "Message" at bounding box center [781, 414] width 607 height 13
click at [619, 404] on p "Der er i øjeblikket udfordringer med at opdatere elevdata i TOPAS. Det betyder …" at bounding box center [781, 394] width 607 height 27
click at [557, 405] on span "Der er i øjeblikket udfordringer med at opdatere elevdata i TOPAS. Det betyder …" at bounding box center [781, 393] width 607 height 24
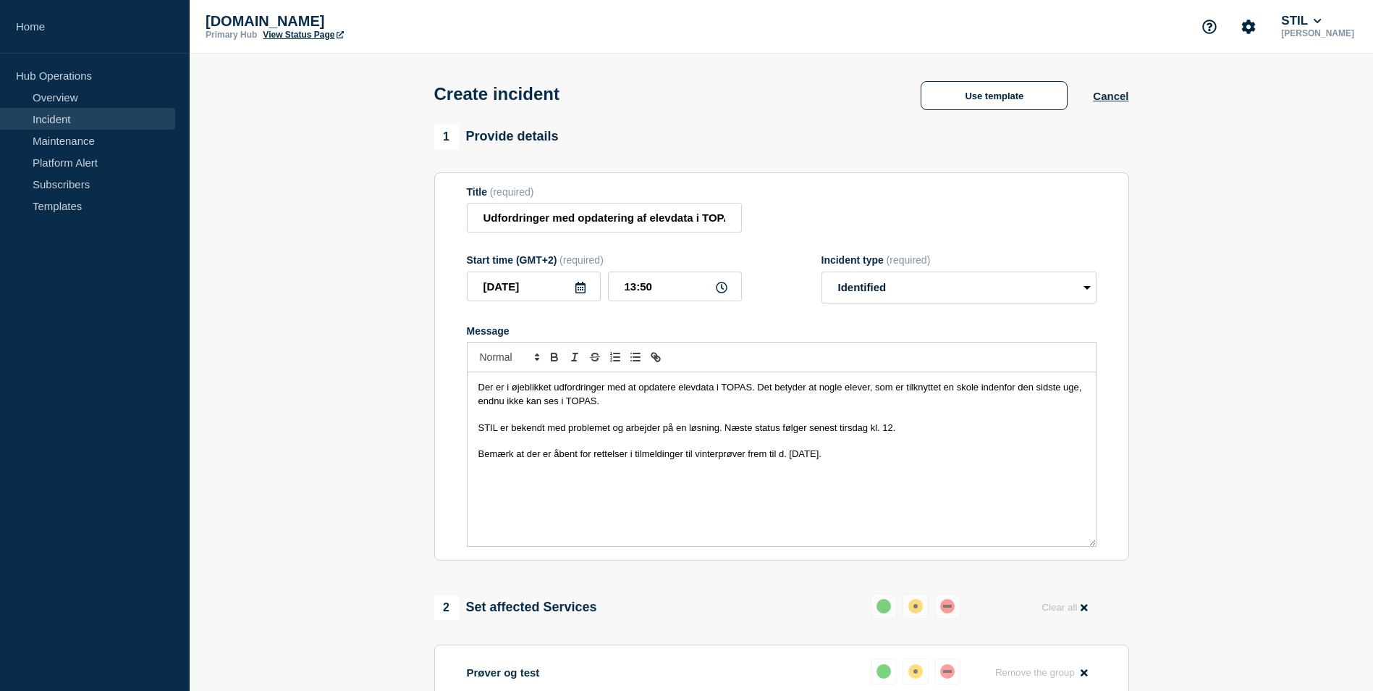
click at [620, 397] on p "Der er i øjeblikket udfordringer med at opdatere elevdata i TOPAS. Det betyder …" at bounding box center [781, 394] width 607 height 27
click at [623, 405] on p "Der er i øjeblikket udfordringer med at opdatere elevdata i TOPAS. Det betyder …" at bounding box center [781, 394] width 607 height 27
drag, startPoint x: 539, startPoint y: 424, endPoint x: 718, endPoint y: 439, distance: 180.2
click at [717, 439] on div "Der er i øjeblikket udfordringer med at opdatere elevdata i TOPAS. Det betyder …" at bounding box center [782, 459] width 628 height 174
click at [667, 486] on div "Der er i øjeblikket udfordringer med at opdatere elevdata i TOPAS. Det betyder …" at bounding box center [782, 459] width 628 height 174
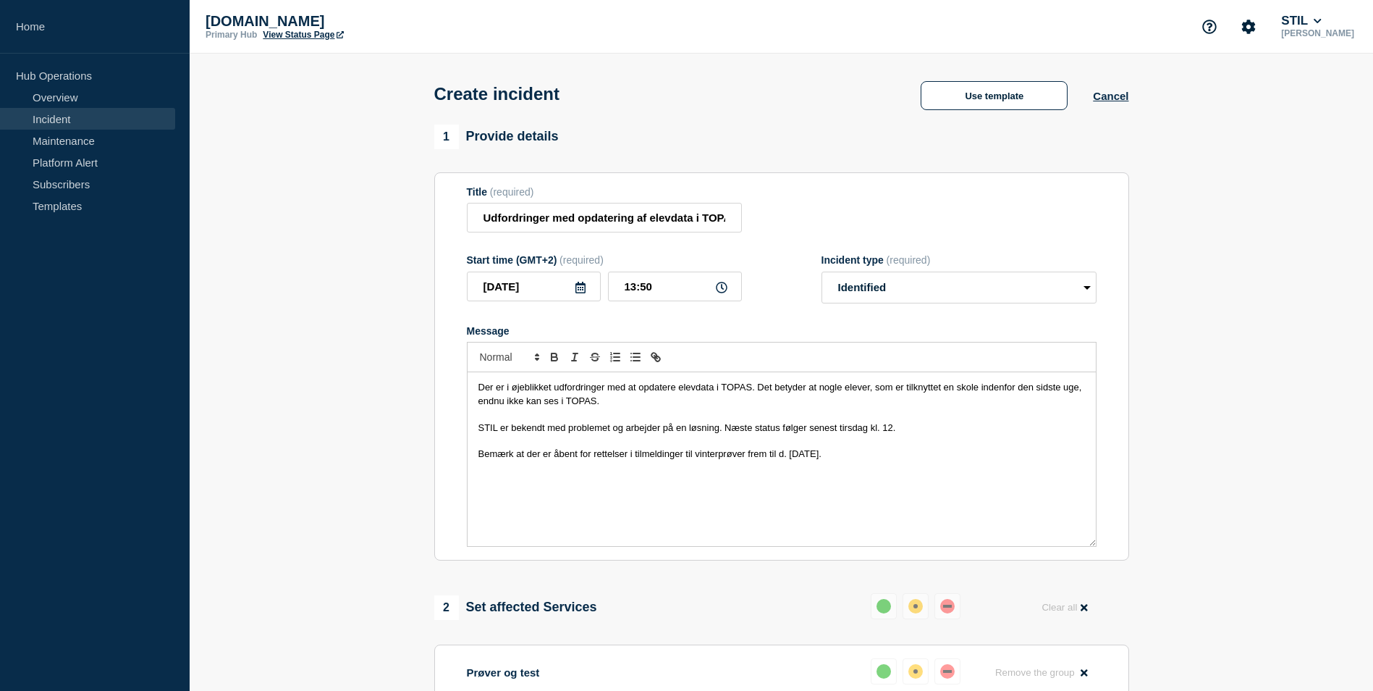
scroll to position [400, 0]
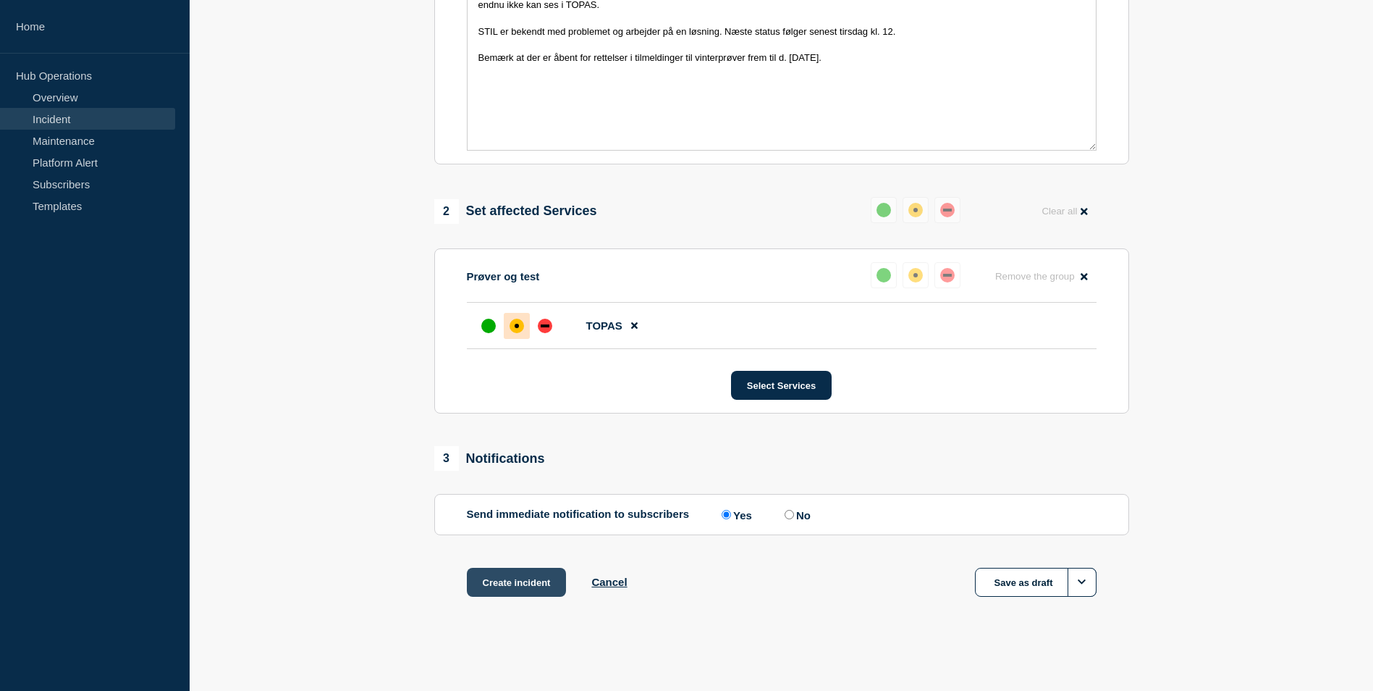
click at [523, 582] on button "Create incident" at bounding box center [517, 582] width 100 height 29
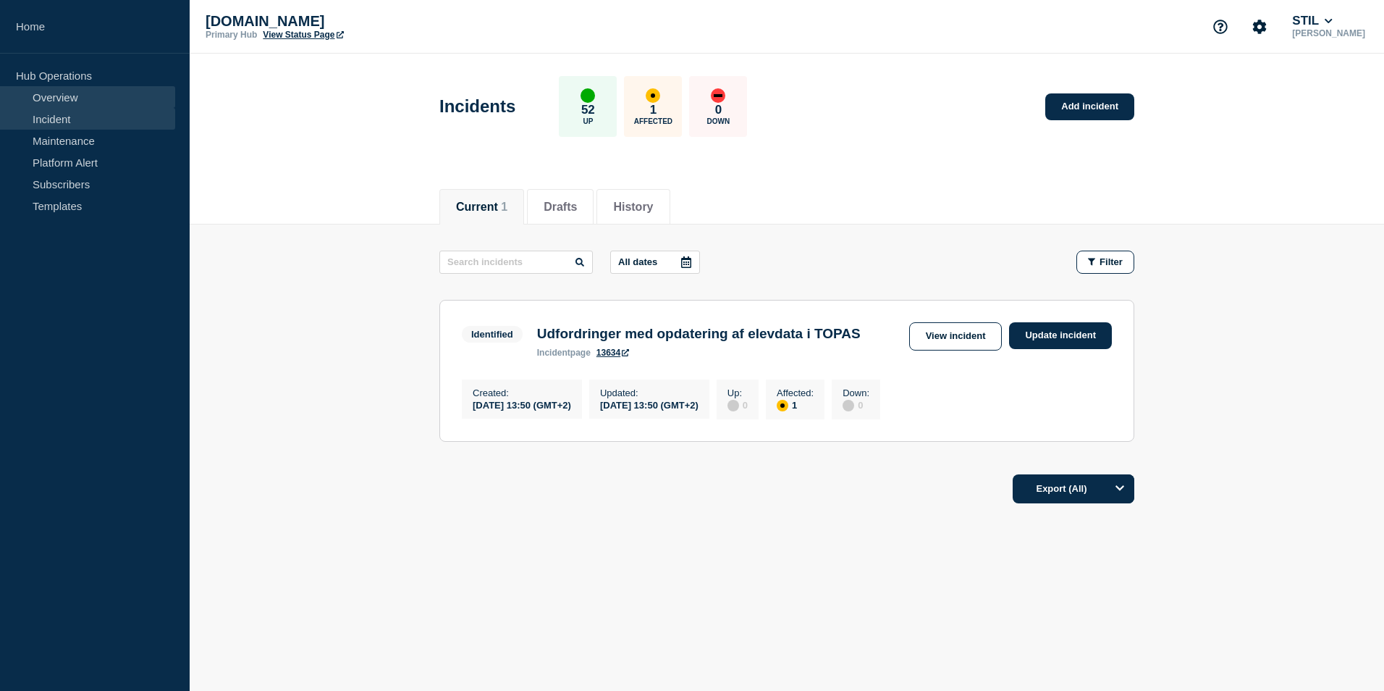
click at [80, 93] on link "Overview" at bounding box center [87, 97] width 175 height 22
